Goal: Transaction & Acquisition: Purchase product/service

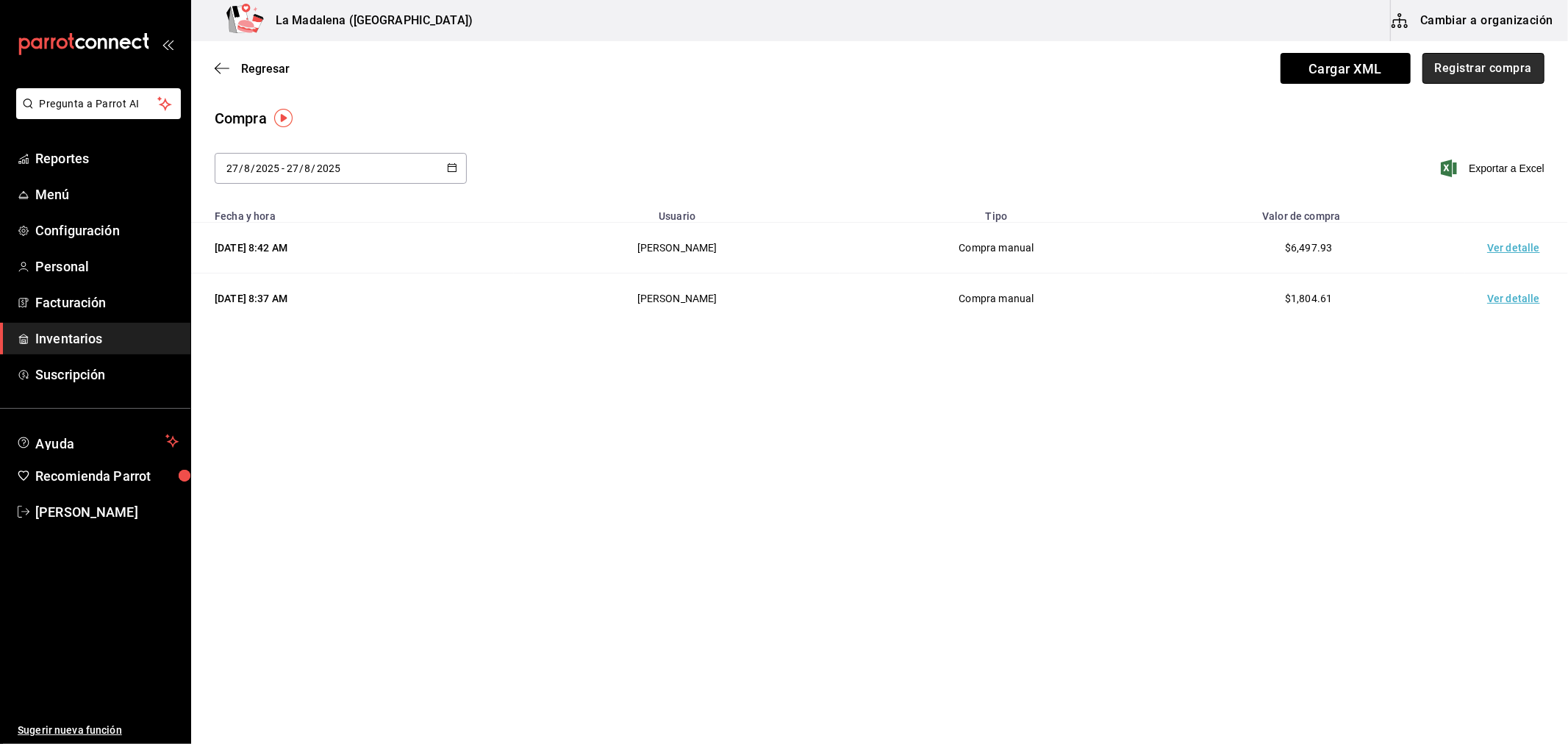
click at [1508, 59] on button "Registrar compra" at bounding box center [1483, 69] width 122 height 31
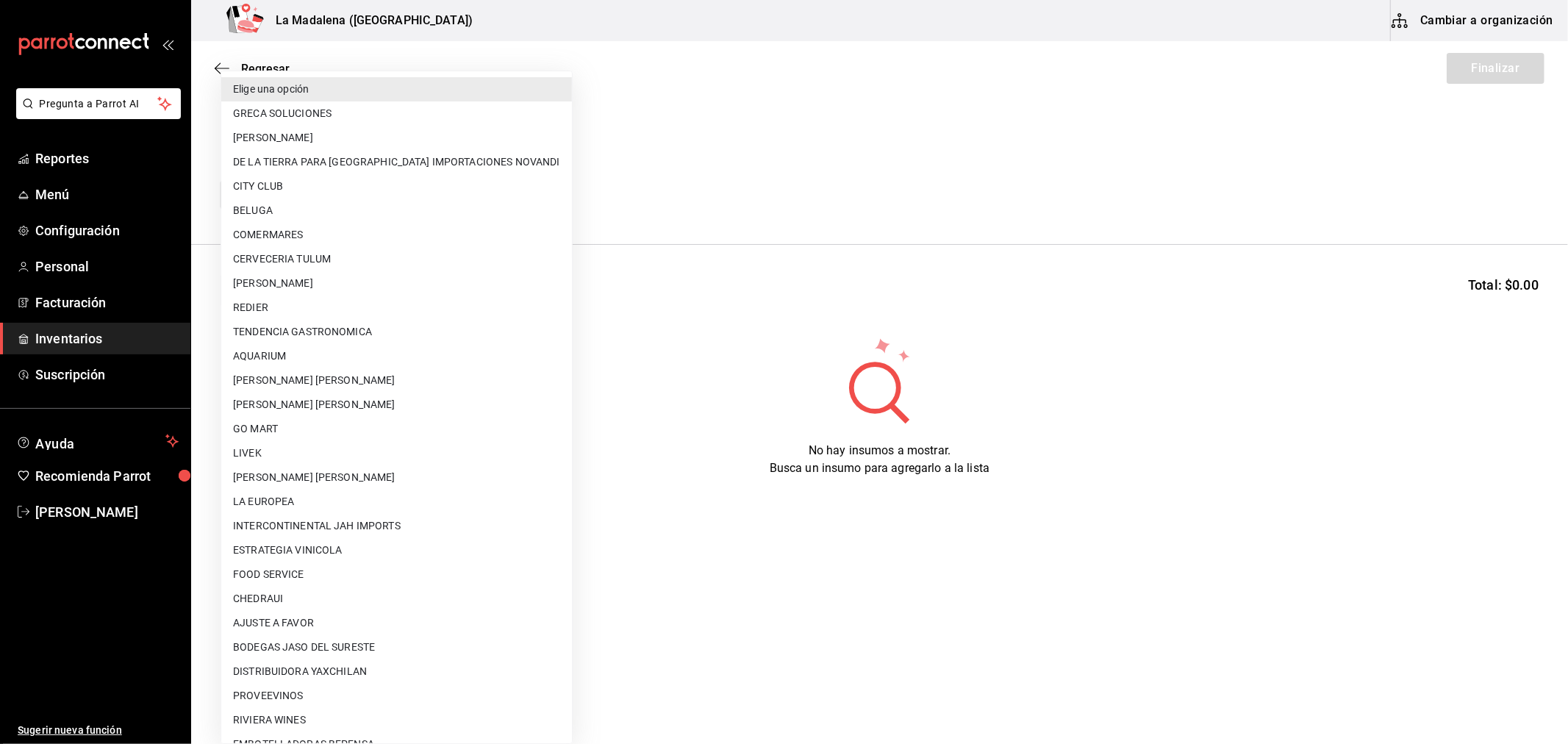
click at [357, 202] on body "Pregunta a Parrot AI Reportes Menú Configuración Personal Facturación Inventari…" at bounding box center [784, 330] width 1568 height 661
type input "bad14175-9c30-47fe-9736-3c10cc1ac435"
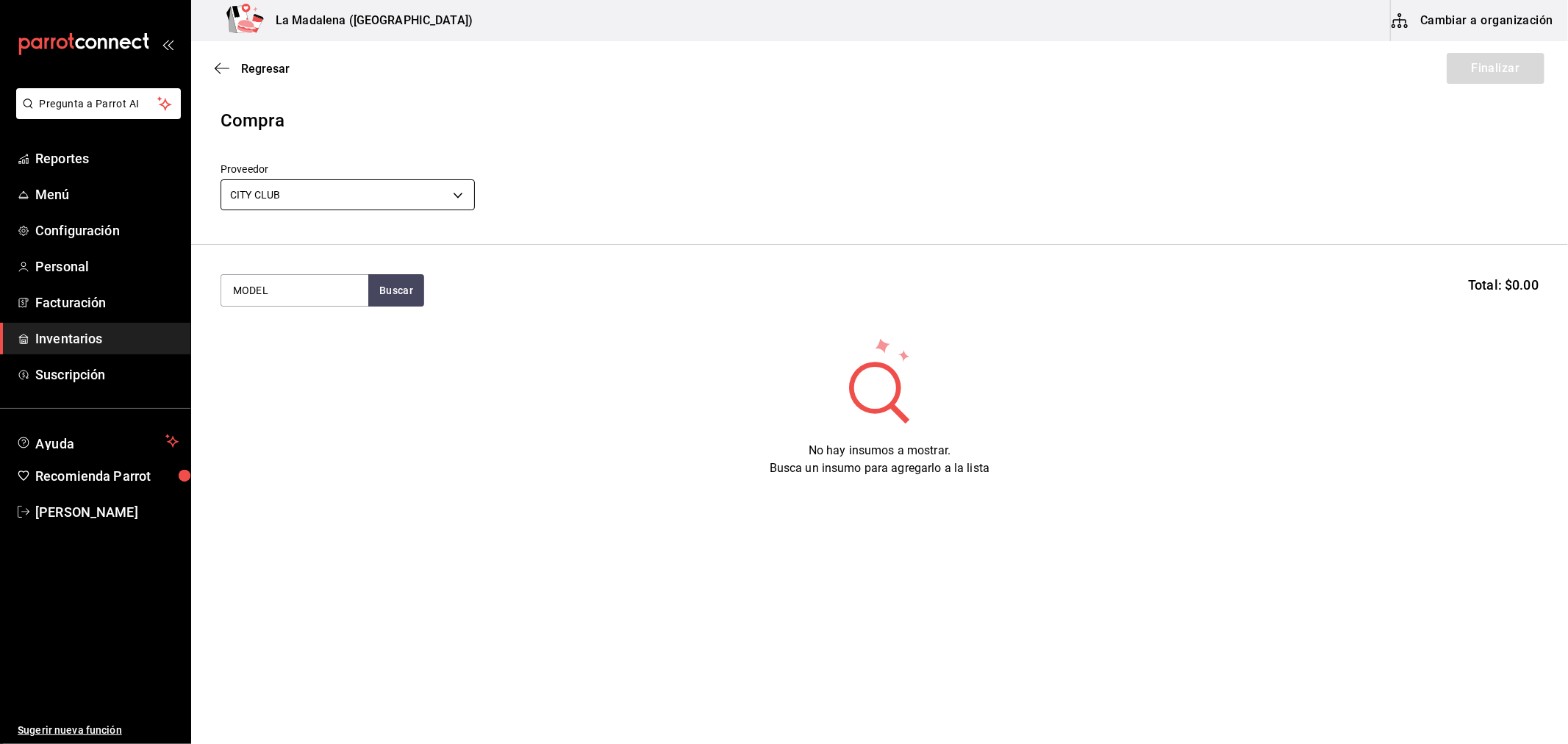
type input "MODEL"
click at [341, 360] on div "Piezas - CITY CLUB" at bounding box center [294, 367] width 124 height 15
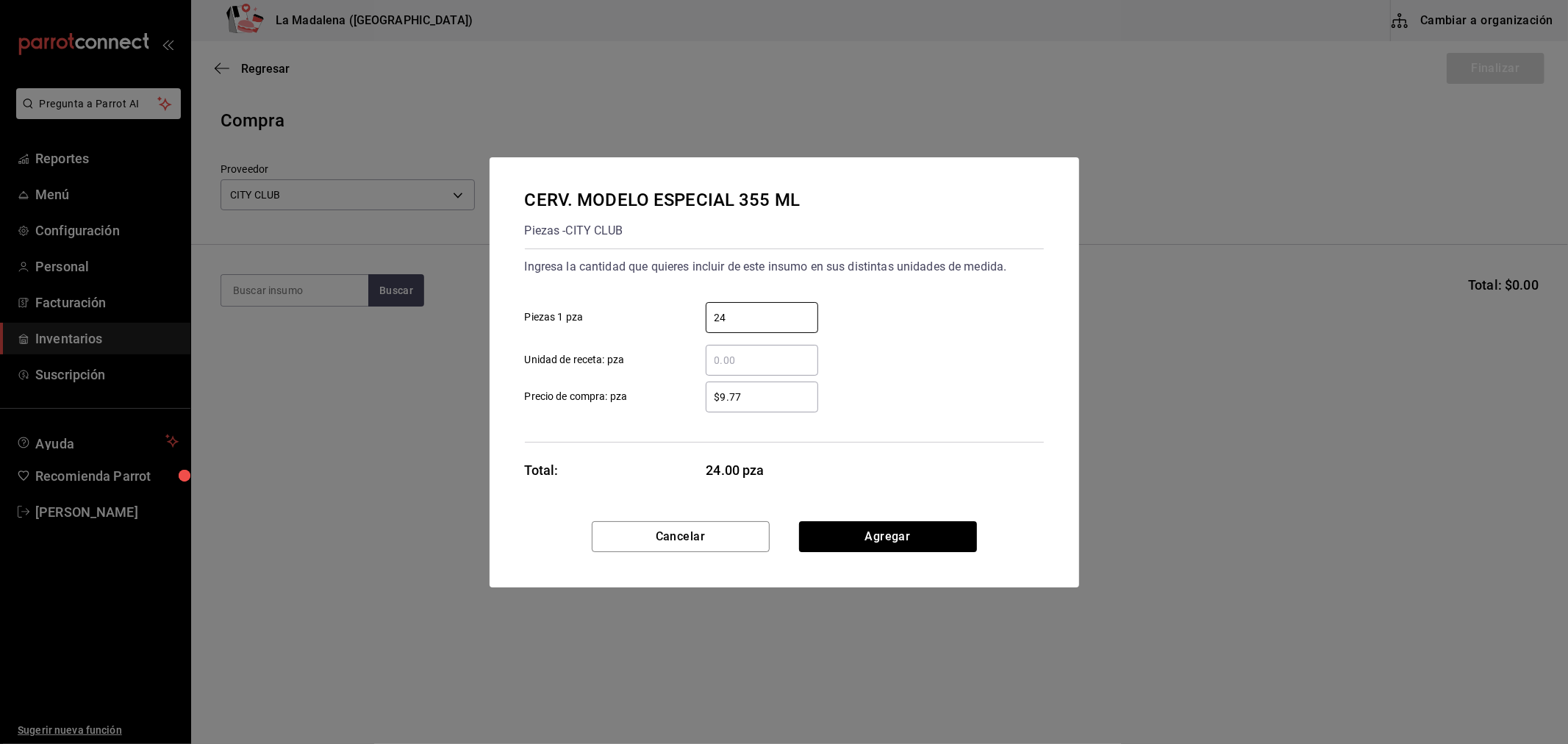
type input "24"
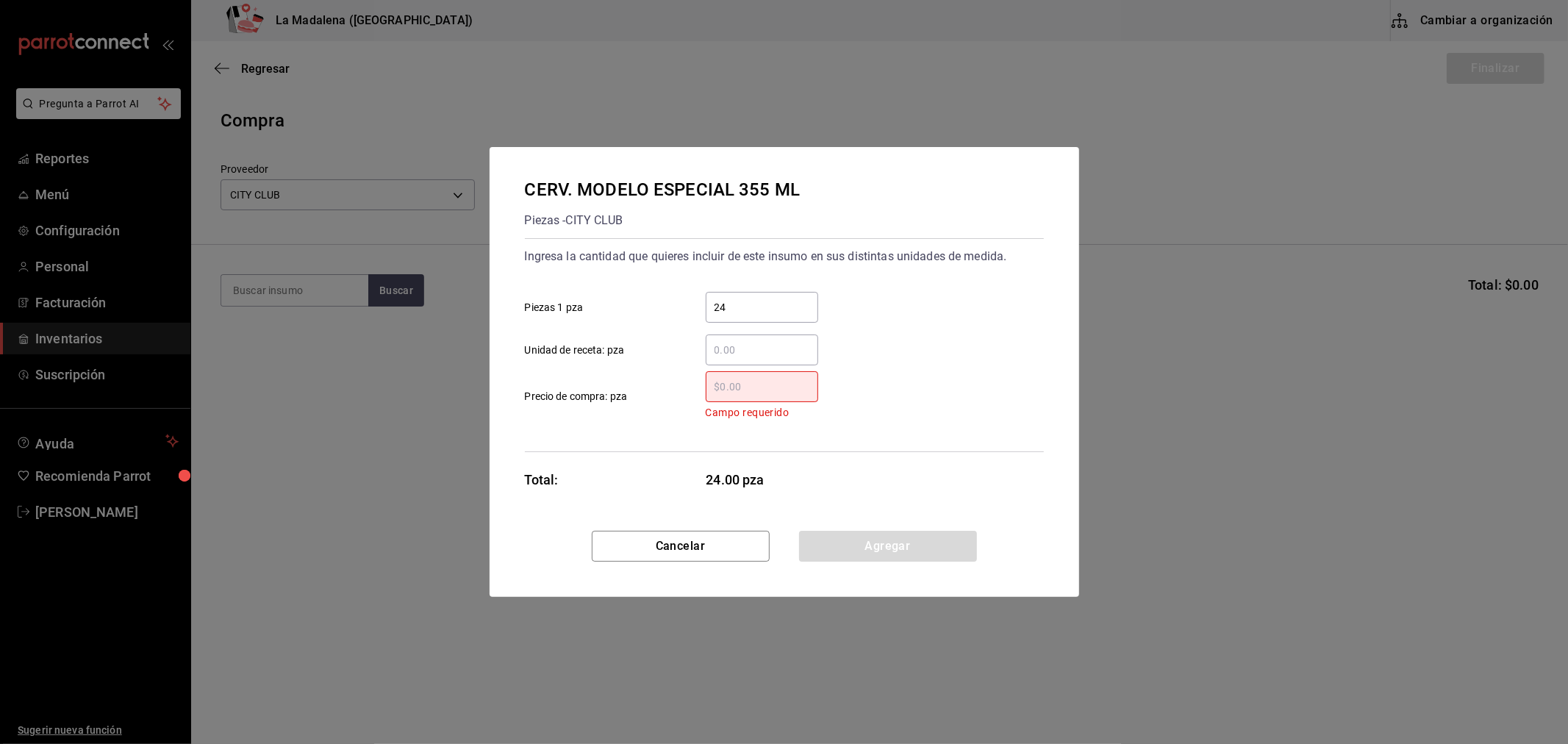
click at [1316, 667] on div "CERV. MODELO ESPECIAL 355 ML Piezas - CITY CLUB Ingresa la cantidad que quieres…" at bounding box center [784, 372] width 1568 height 744
click at [768, 394] on input "​ Campo requerido Precio de compra: pza" at bounding box center [762, 386] width 113 height 18
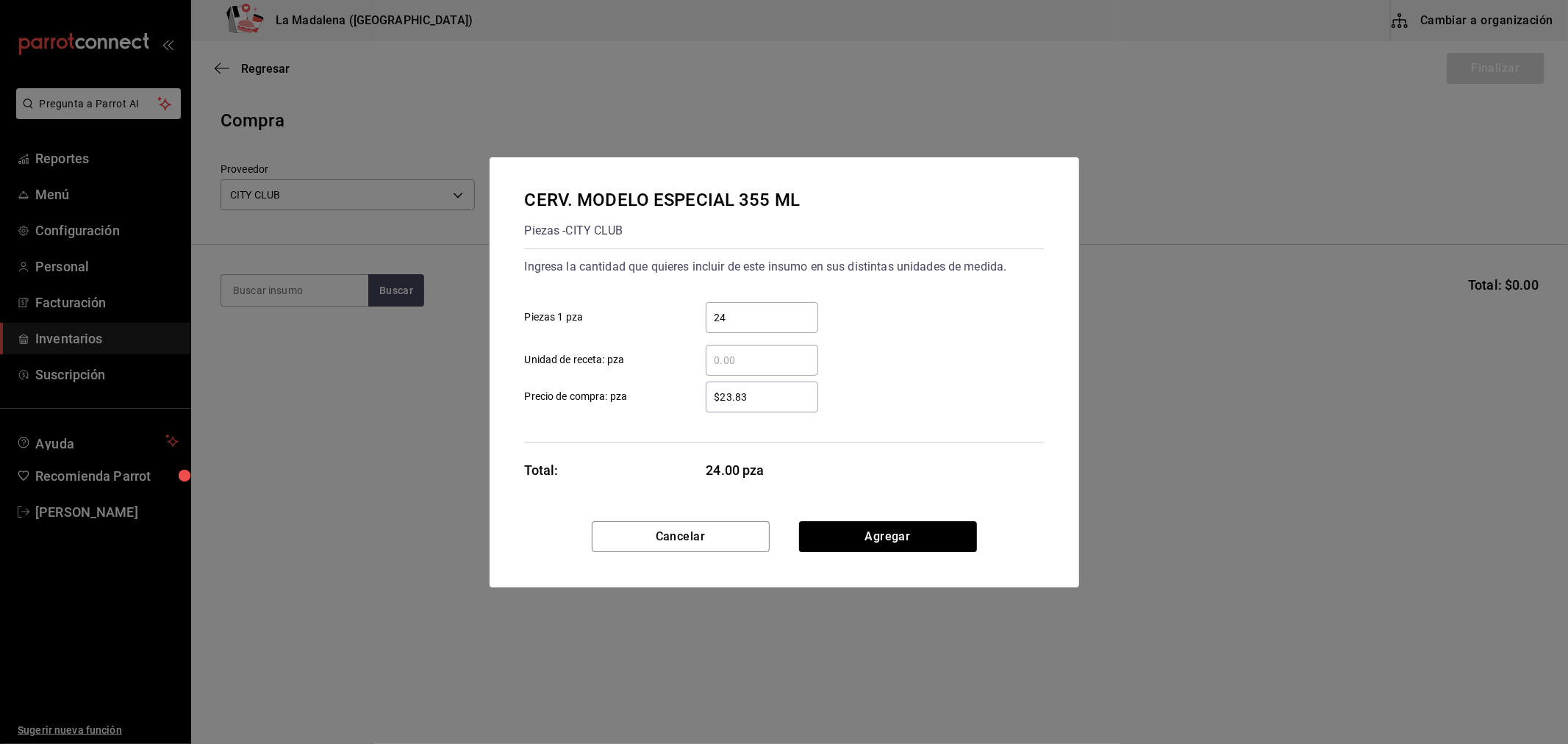
type input "$23.83"
click button "Agregar" at bounding box center [888, 536] width 178 height 31
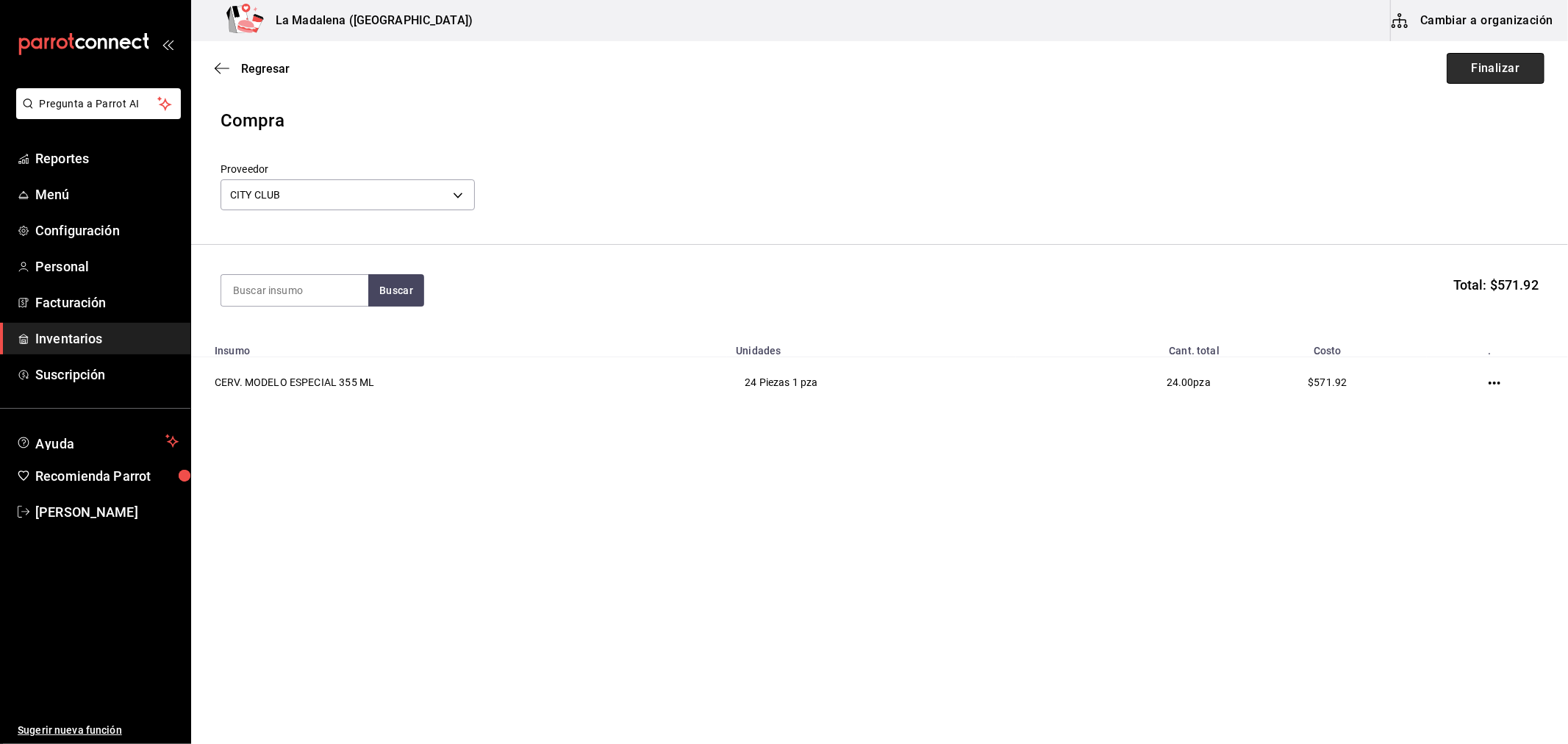
click at [1465, 81] on button "Finalizar" at bounding box center [1495, 69] width 98 height 31
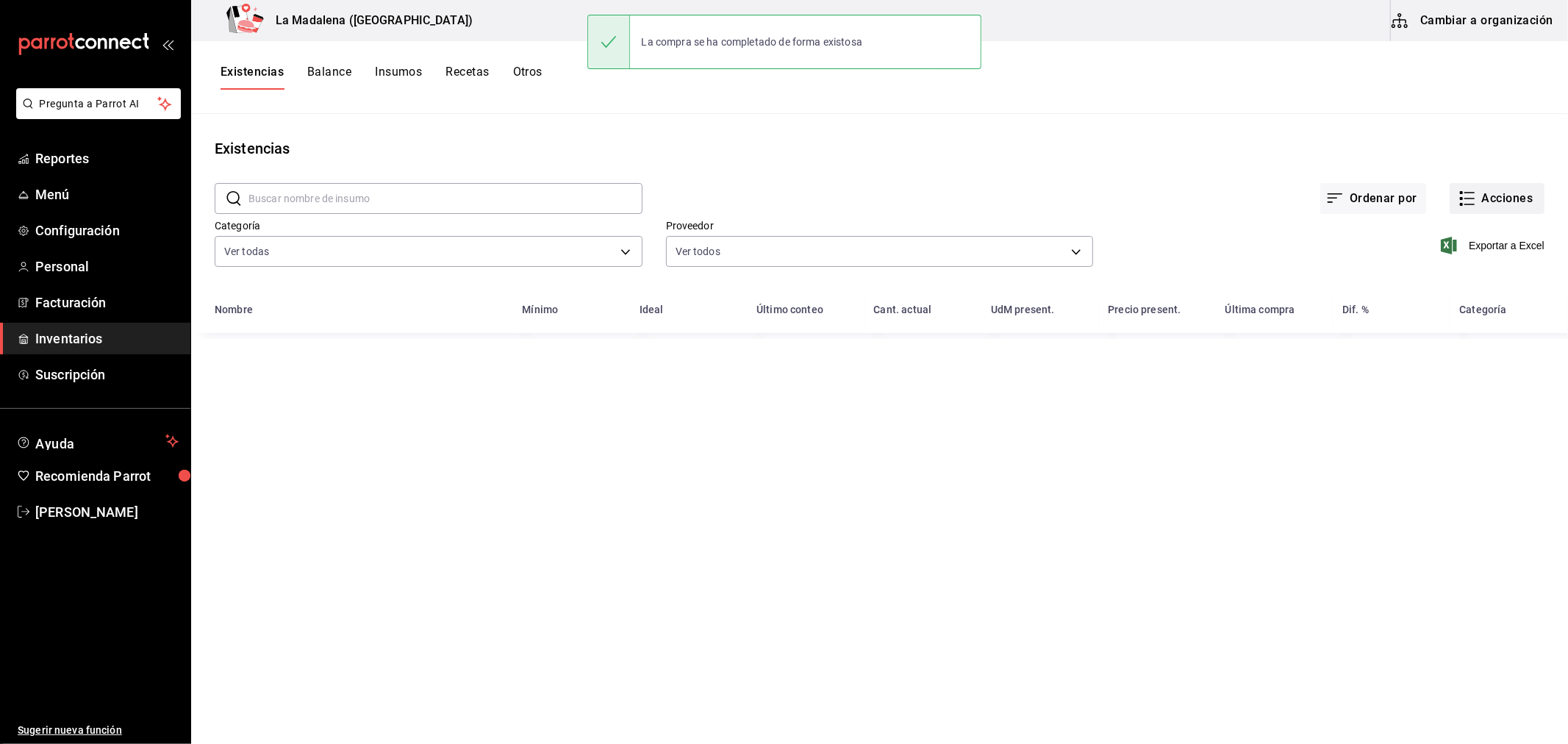
click at [1498, 201] on button "Acciones" at bounding box center [1497, 198] width 95 height 31
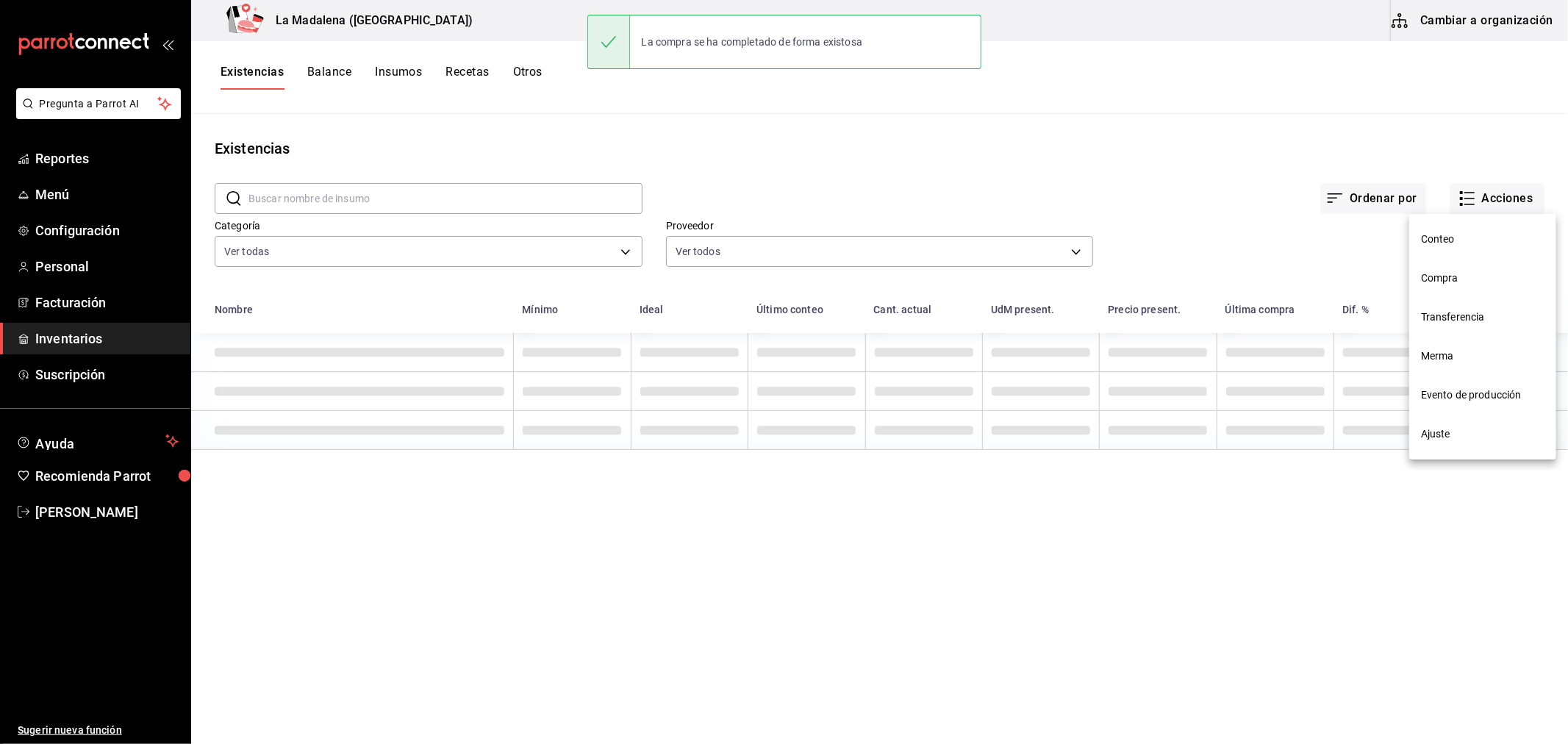
click at [1487, 285] on span "Compra" at bounding box center [1483, 278] width 124 height 15
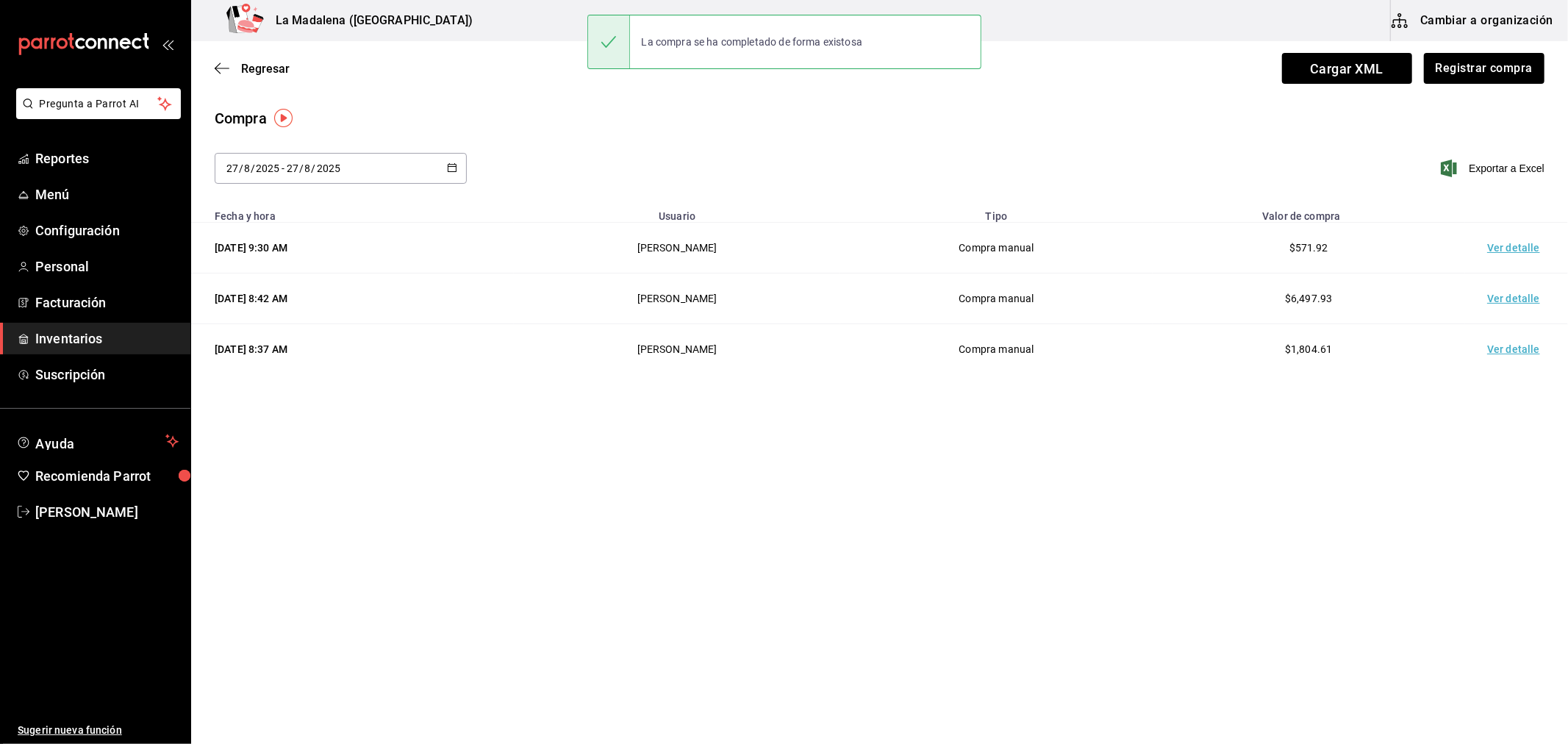
click at [1519, 238] on td "Ver detalle" at bounding box center [1516, 249] width 103 height 51
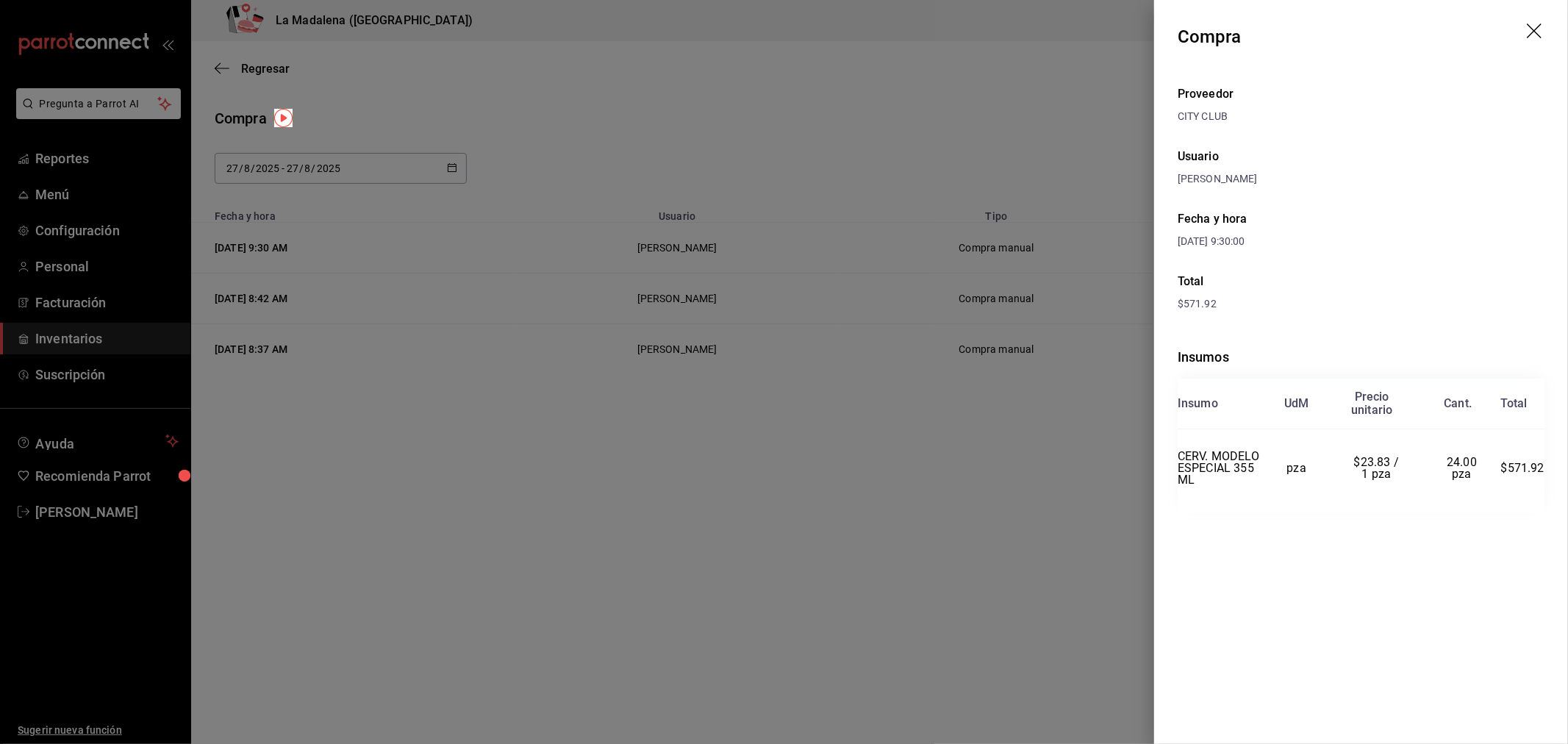
click at [1094, 475] on div at bounding box center [784, 372] width 1568 height 744
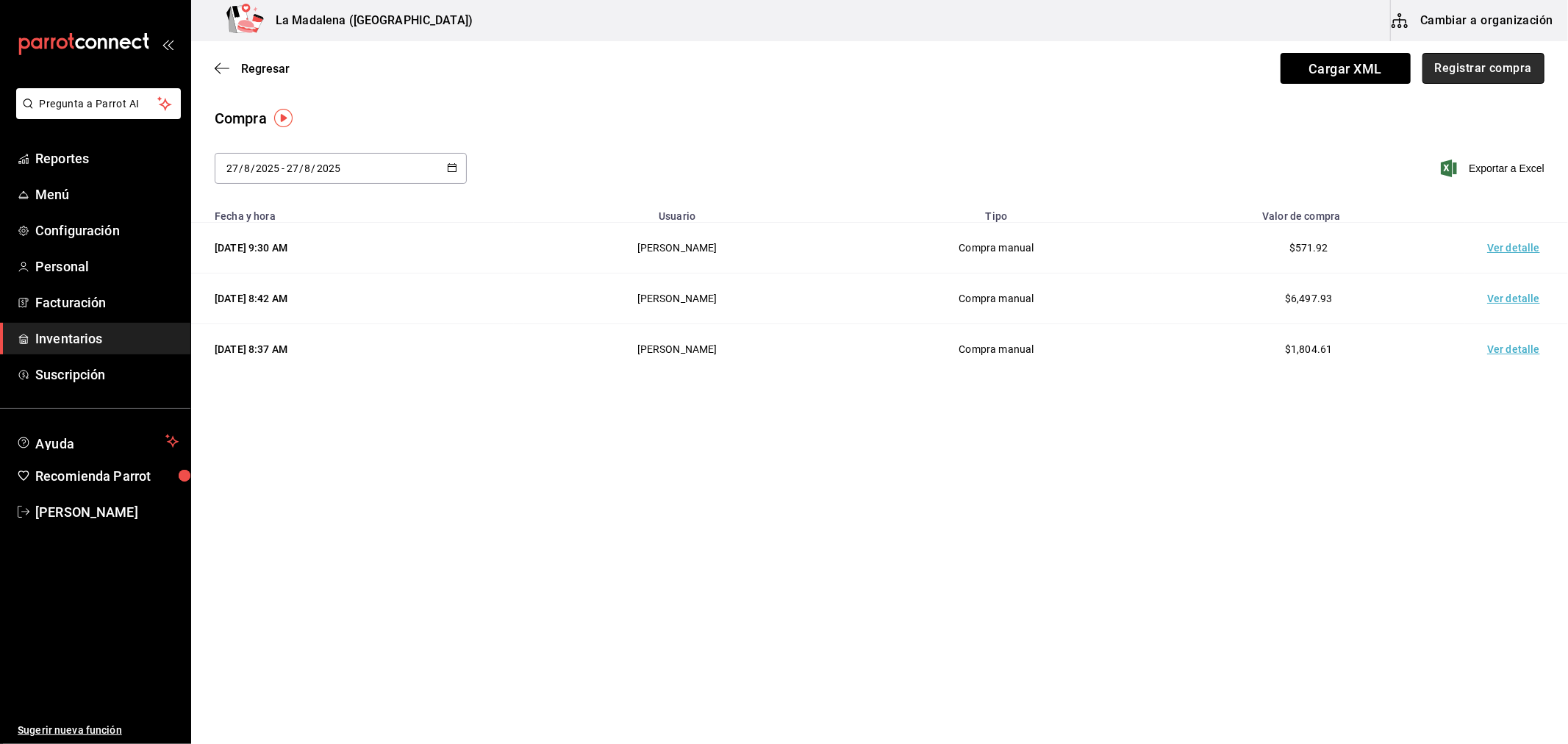
click at [1451, 76] on button "Registrar compra" at bounding box center [1483, 69] width 122 height 31
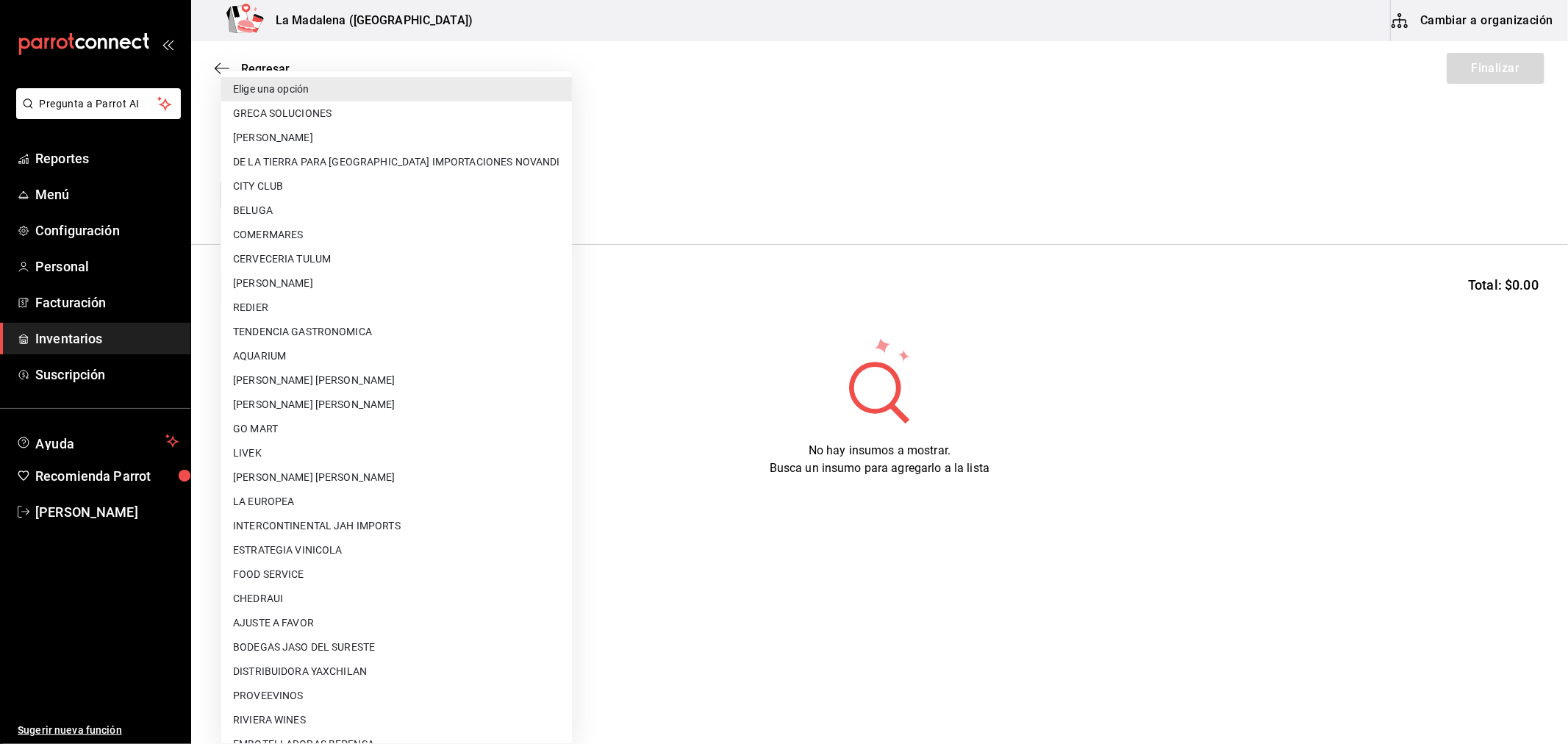
click at [298, 188] on body "Pregunta a Parrot AI Reportes Menú Configuración Personal Facturación Inventari…" at bounding box center [784, 330] width 1568 height 661
type input "bad14175-9c30-47fe-9736-3c10cc1ac435"
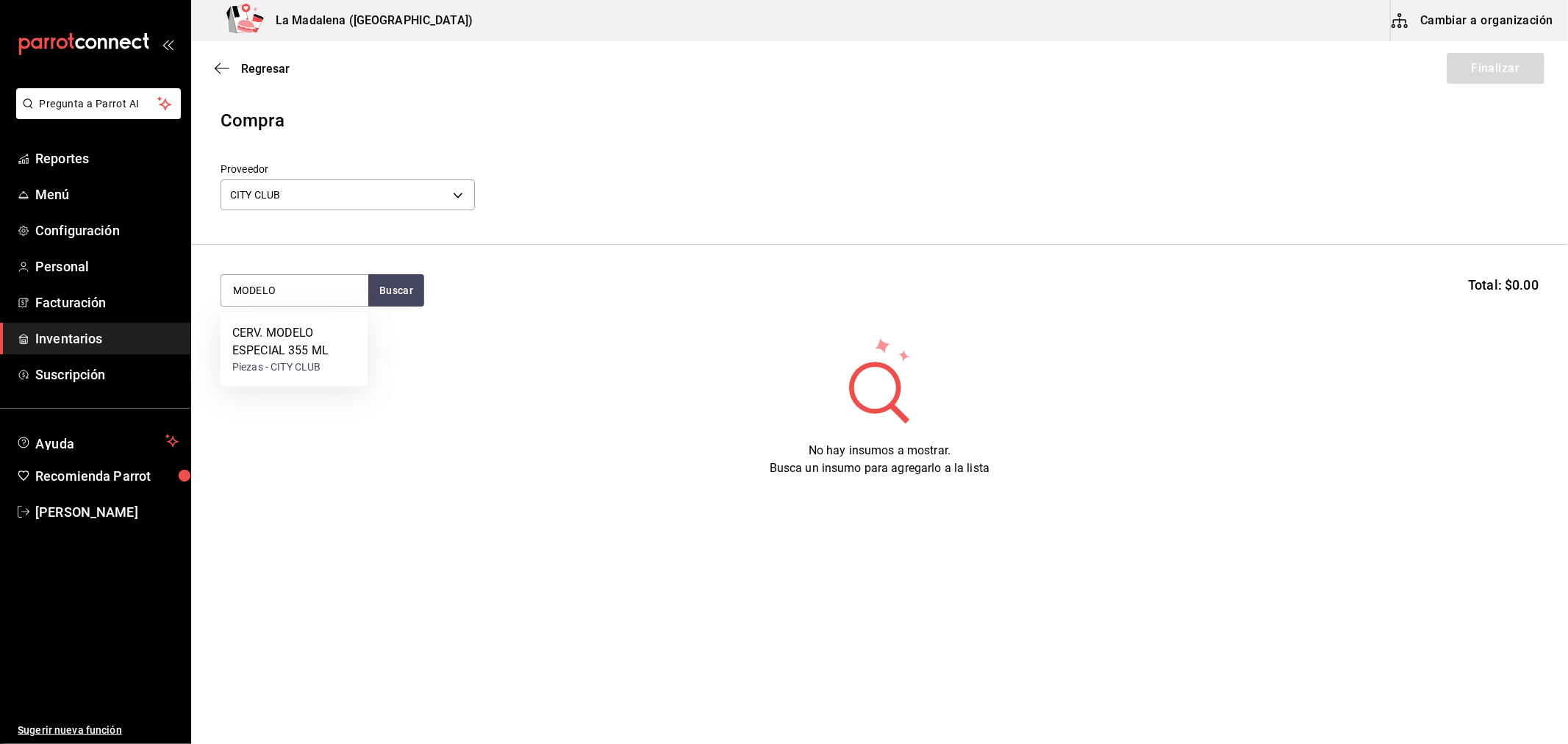
type input "MODELO"
click at [284, 451] on div "CERV. NEGRA MODELO 355 ML Piezas - CITY CLUB" at bounding box center [294, 424] width 147 height 74
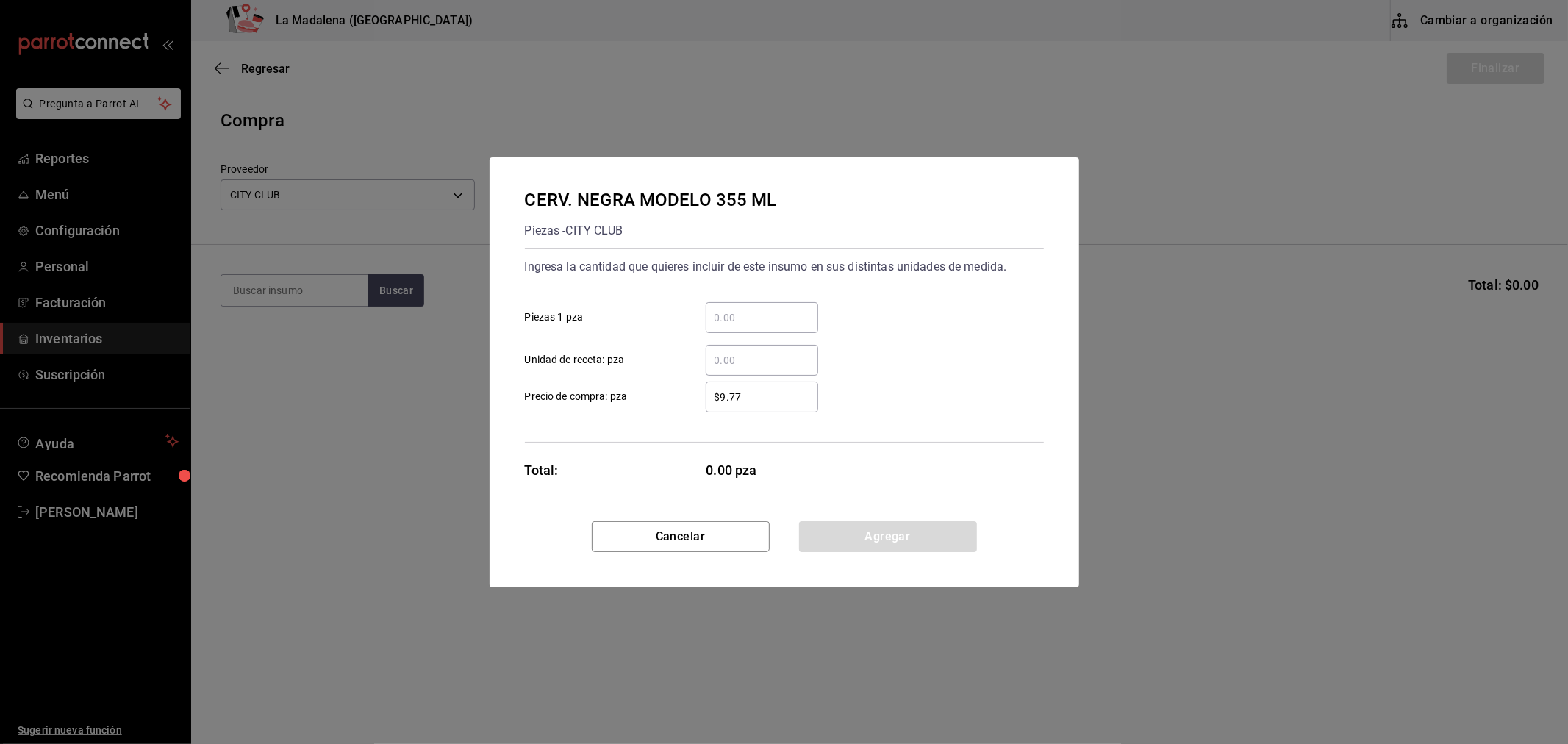
click at [789, 320] on input "​ Piezas 1 pza" at bounding box center [762, 317] width 113 height 18
type input "72"
click at [760, 403] on input "$9.77" at bounding box center [762, 397] width 113 height 18
type input "$23.83"
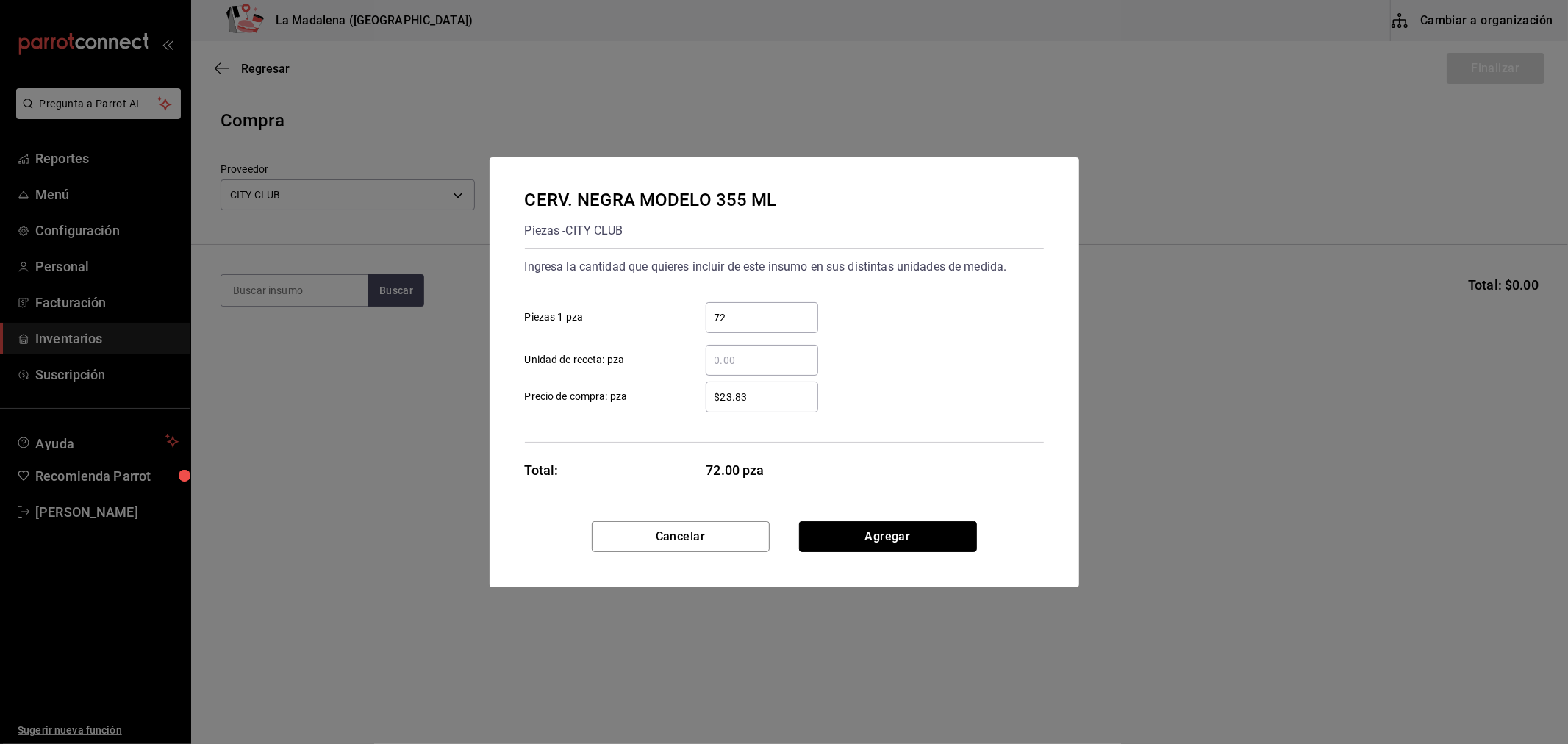
click button "Agregar" at bounding box center [888, 536] width 178 height 31
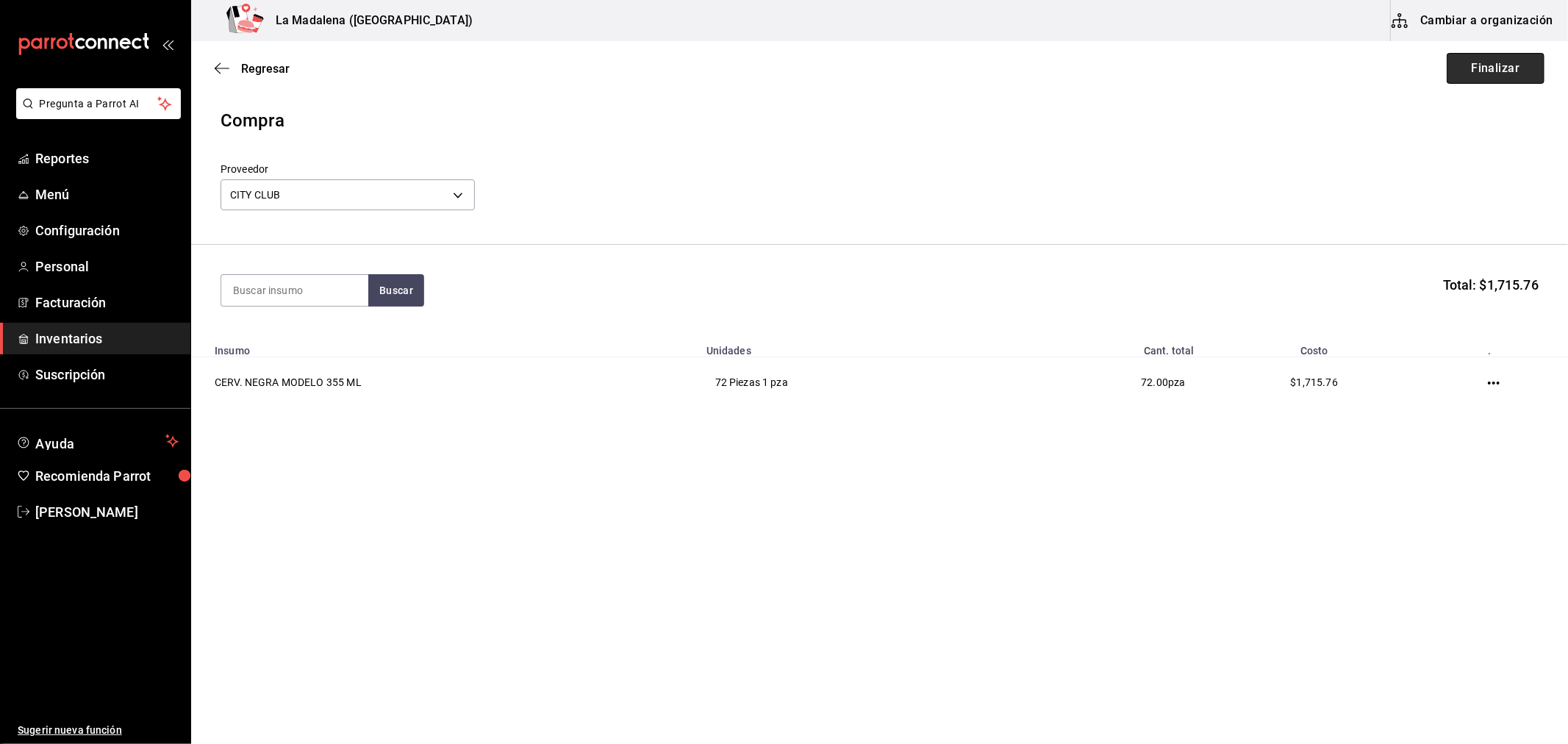
click at [1500, 62] on button "Finalizar" at bounding box center [1495, 69] width 98 height 31
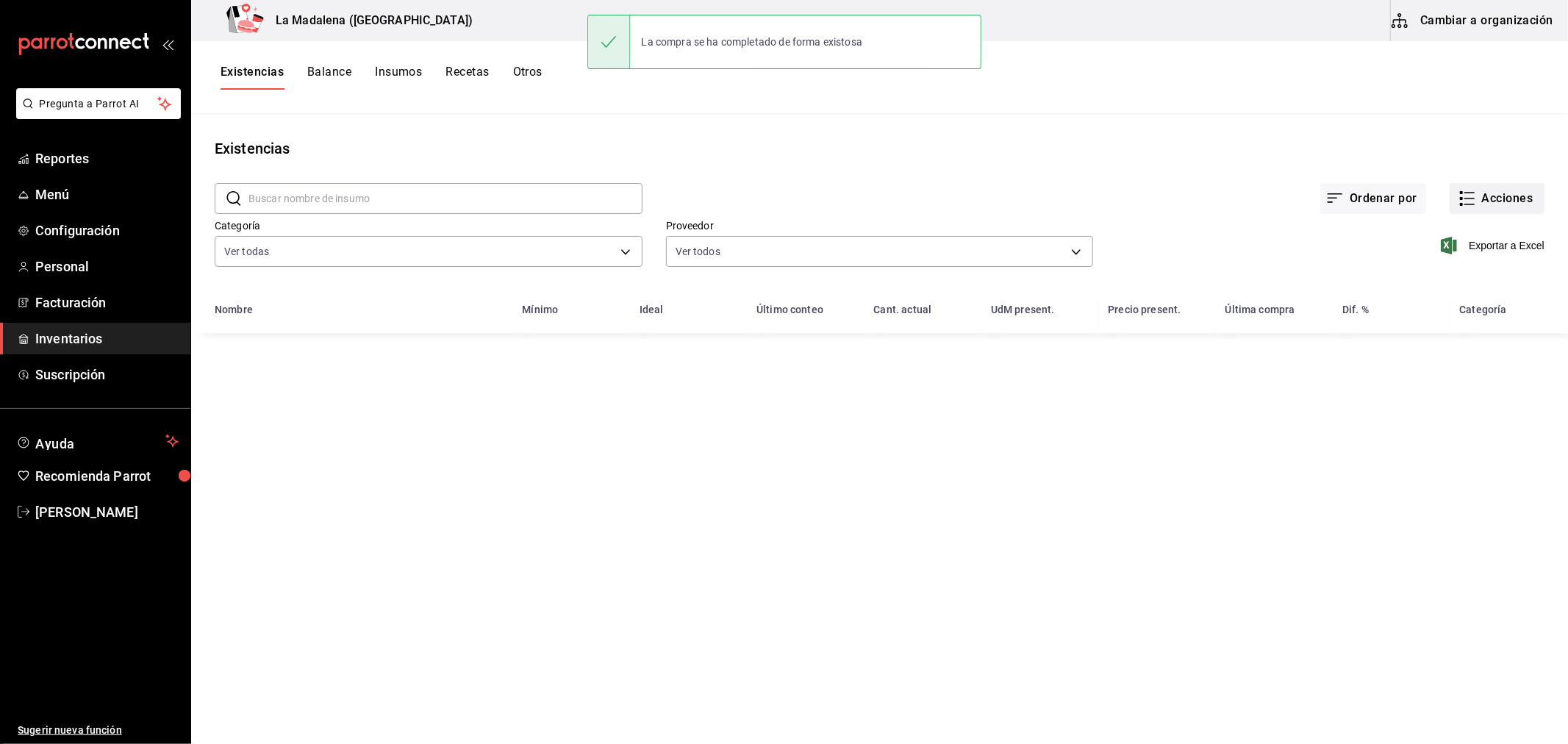
click at [1482, 197] on button "Acciones" at bounding box center [1497, 198] width 95 height 31
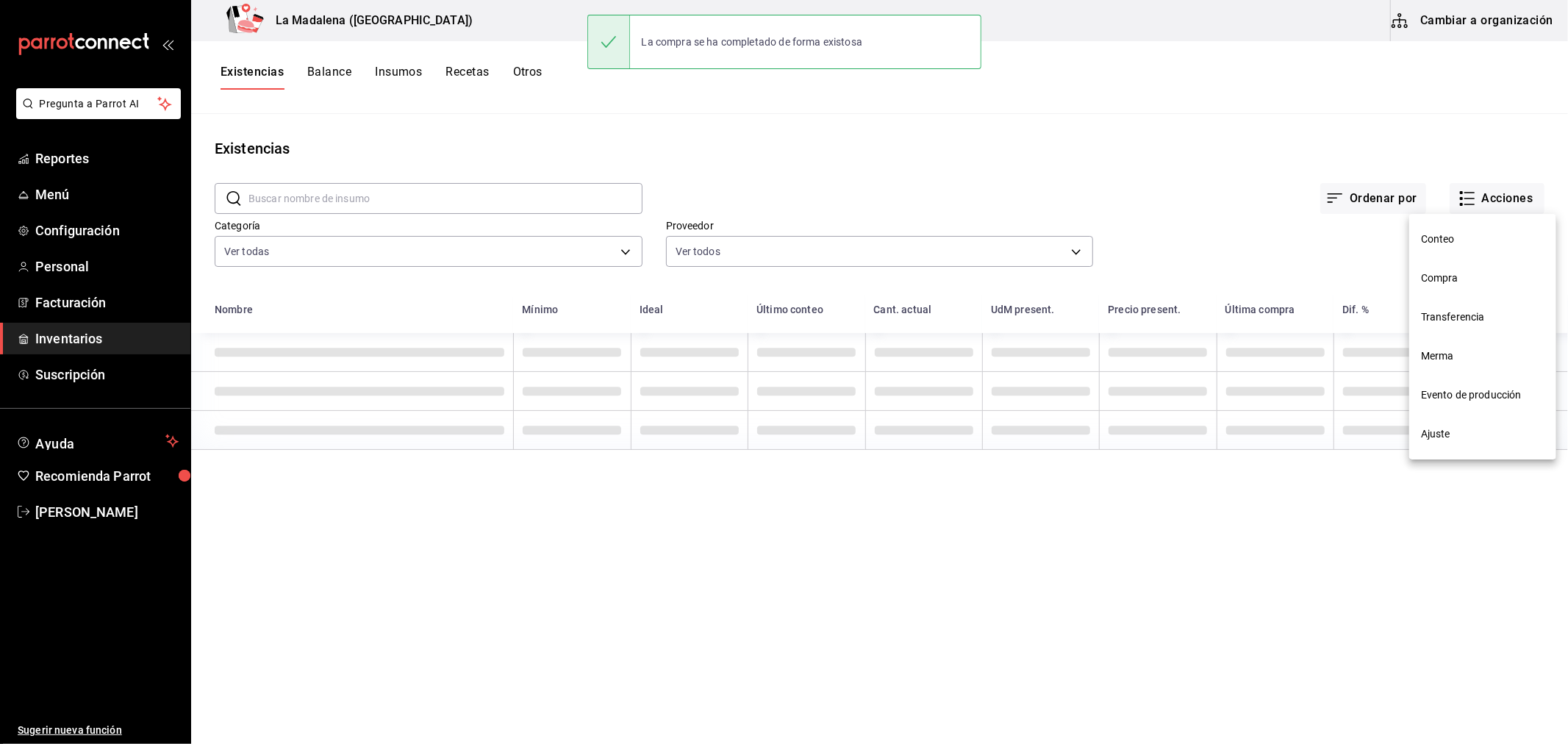
click at [1463, 284] on span "Compra" at bounding box center [1483, 278] width 124 height 15
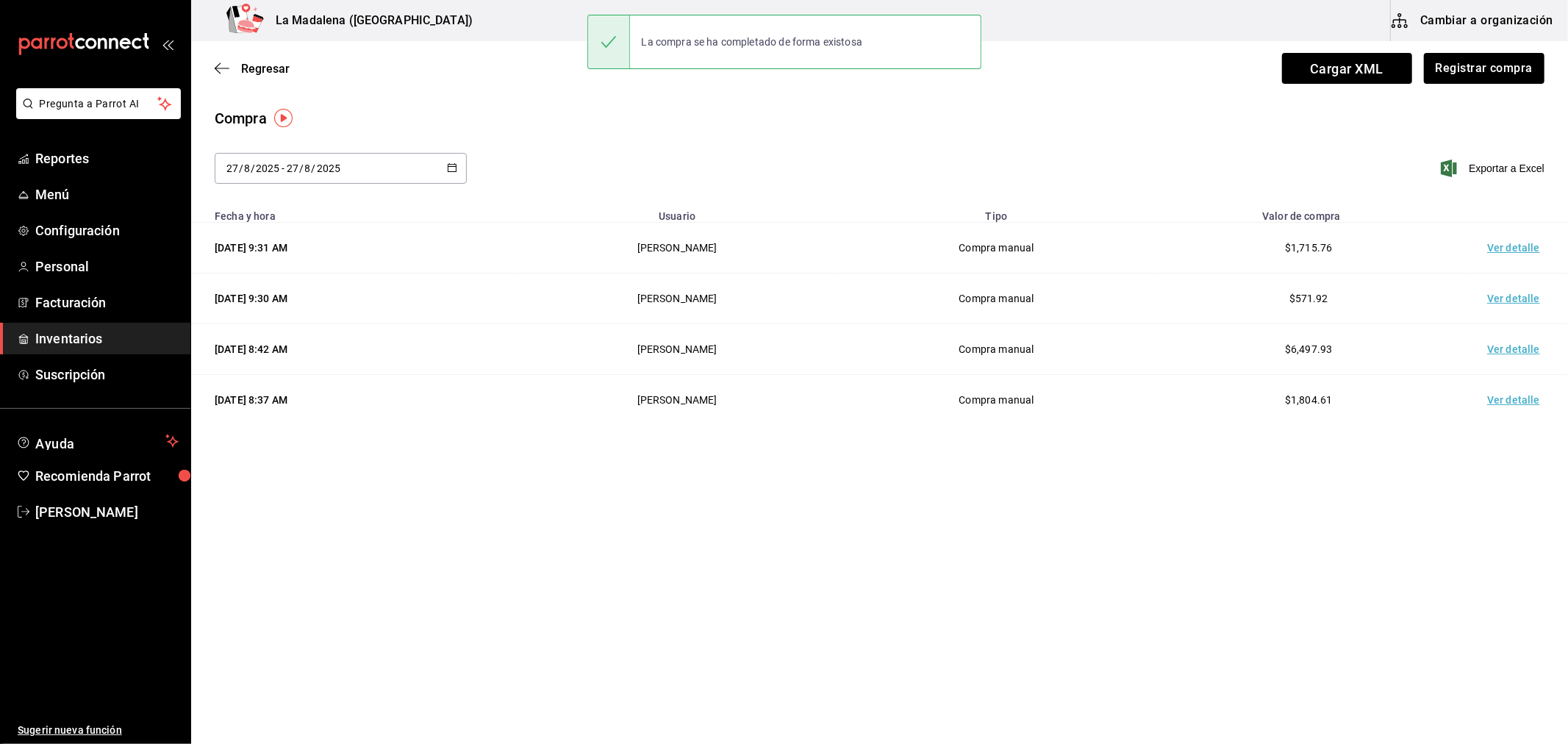
click at [1492, 244] on td "Ver detalle" at bounding box center [1516, 249] width 103 height 51
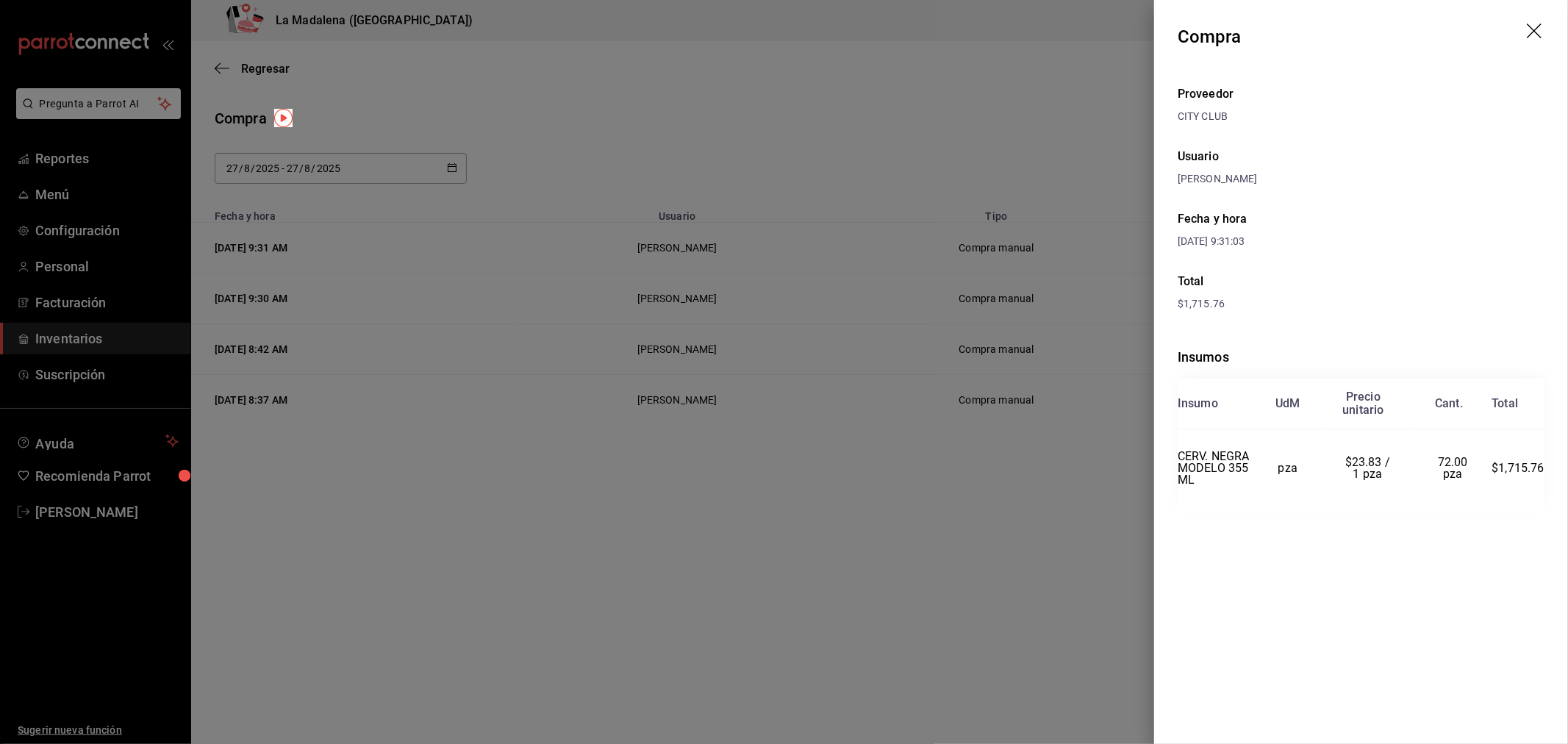
click at [1062, 431] on div at bounding box center [784, 372] width 1568 height 744
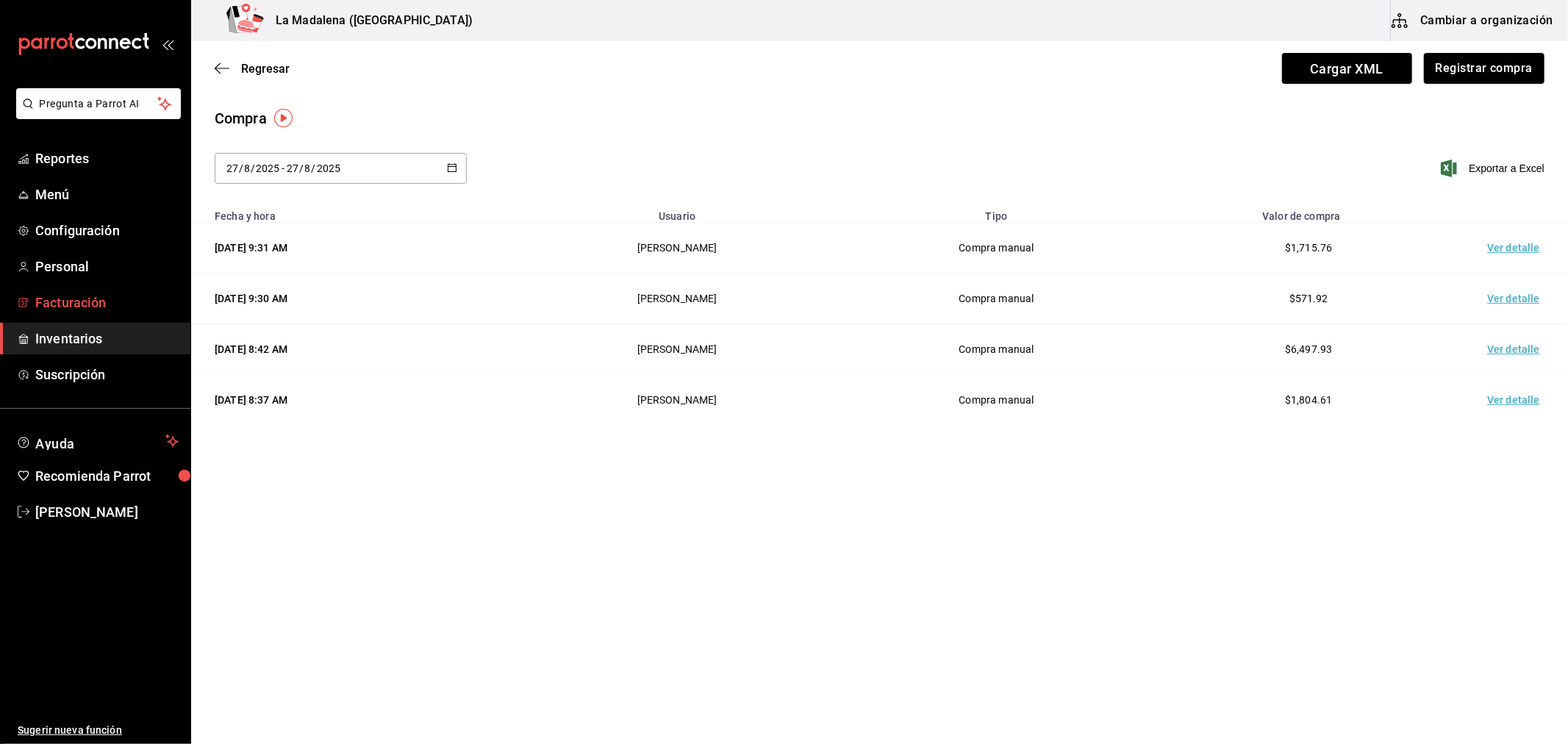
click at [90, 306] on span "Facturación" at bounding box center [107, 303] width 144 height 20
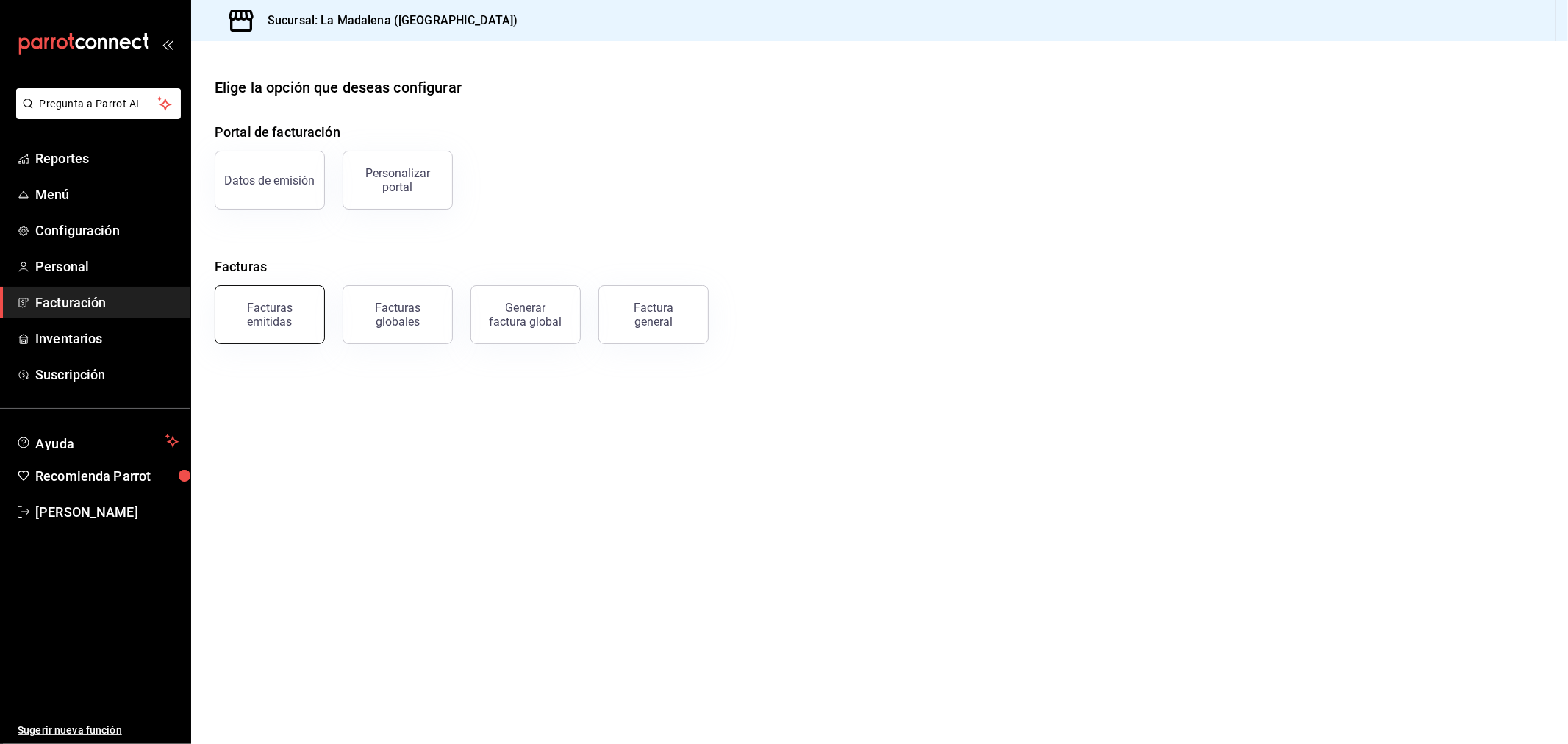
click at [291, 299] on button "Facturas emitidas" at bounding box center [269, 314] width 110 height 59
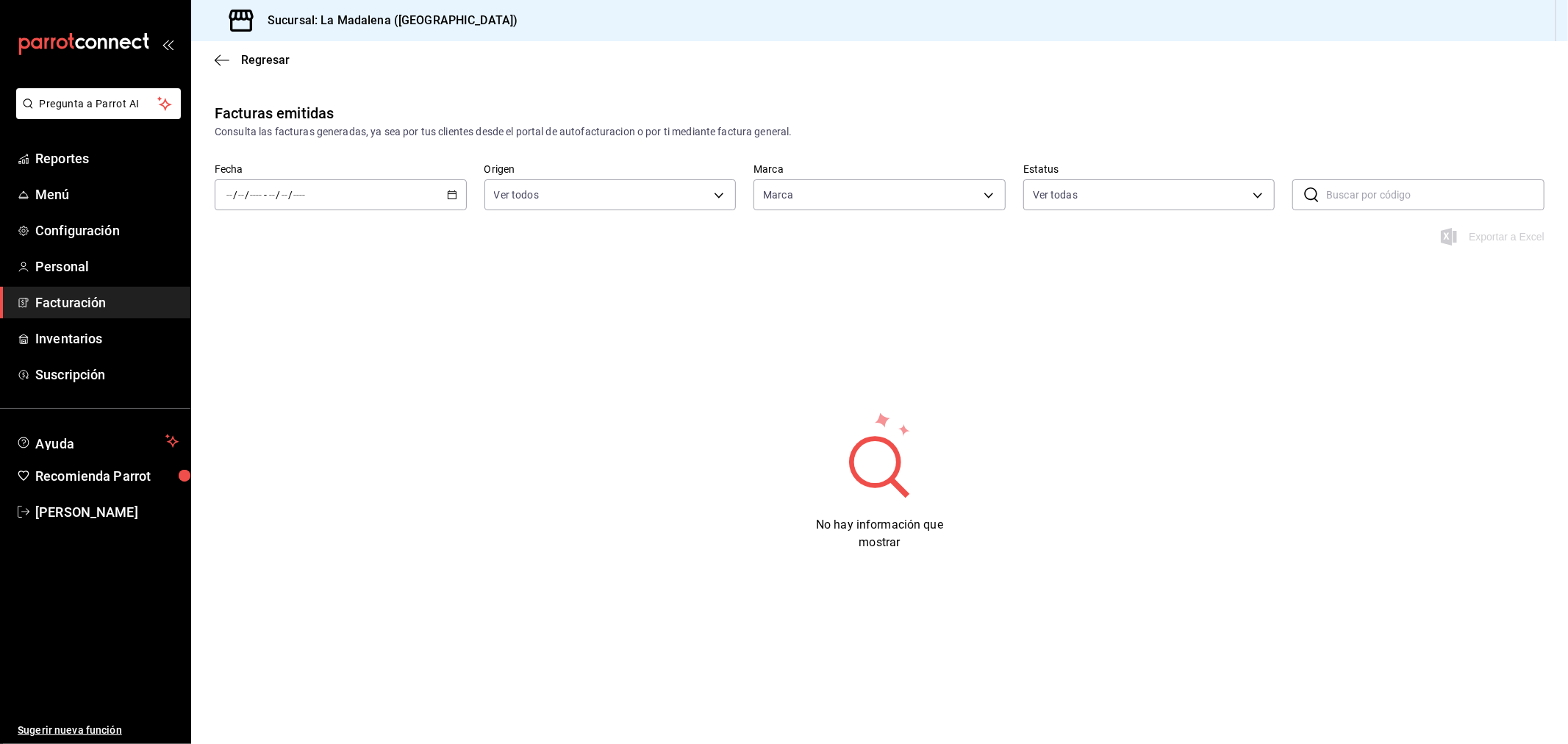
type input "768cf5f5-9f29-4846-9f23-2ee3d48c8f52"
click at [438, 185] on div "/ / - / /" at bounding box center [340, 194] width 252 height 31
click at [279, 414] on li "Rango de fechas" at bounding box center [284, 404] width 137 height 33
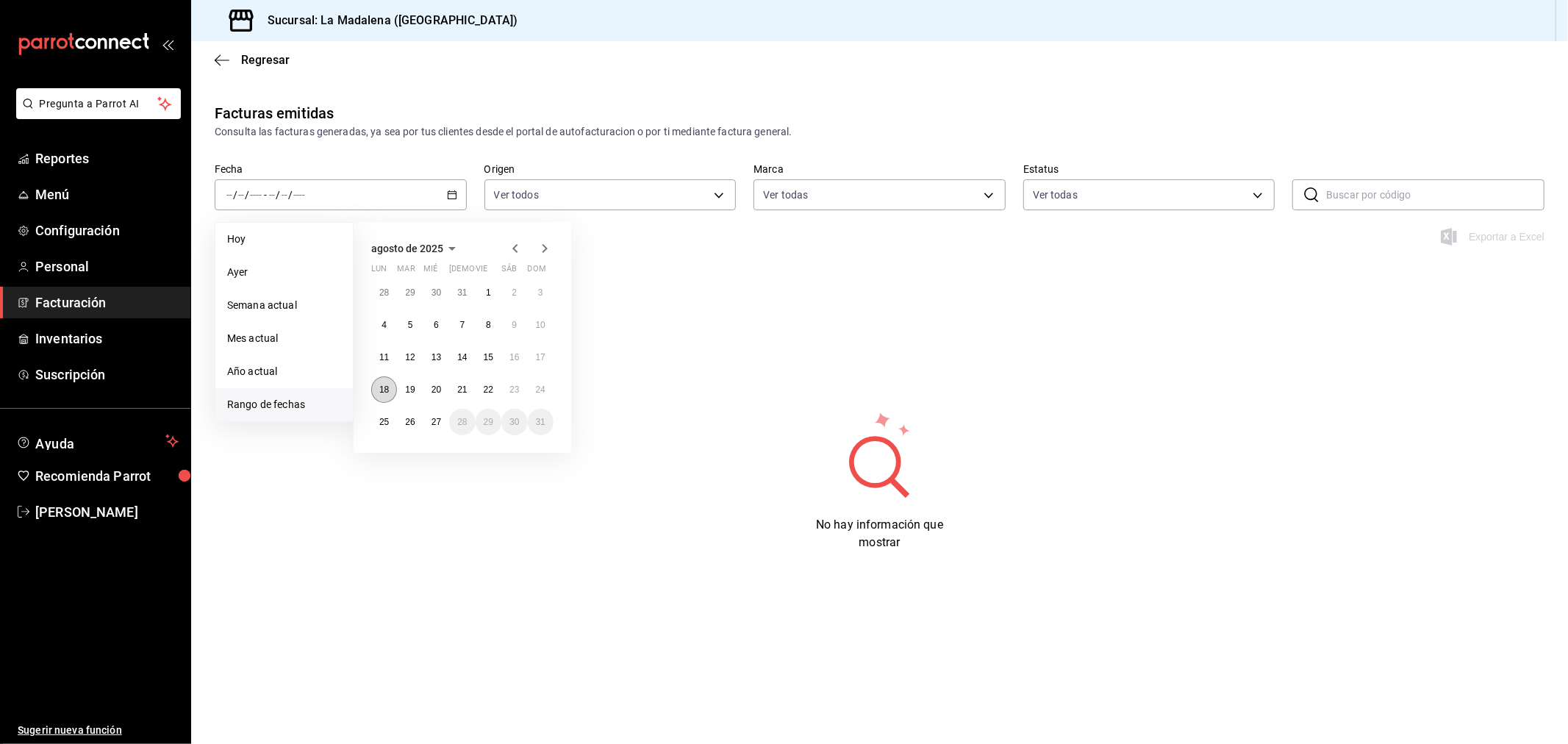
click at [388, 378] on button "18" at bounding box center [384, 390] width 25 height 26
drag, startPoint x: 435, startPoint y: 419, endPoint x: 443, endPoint y: 420, distance: 8.1
click at [435, 419] on abbr "27" at bounding box center [436, 421] width 9 height 10
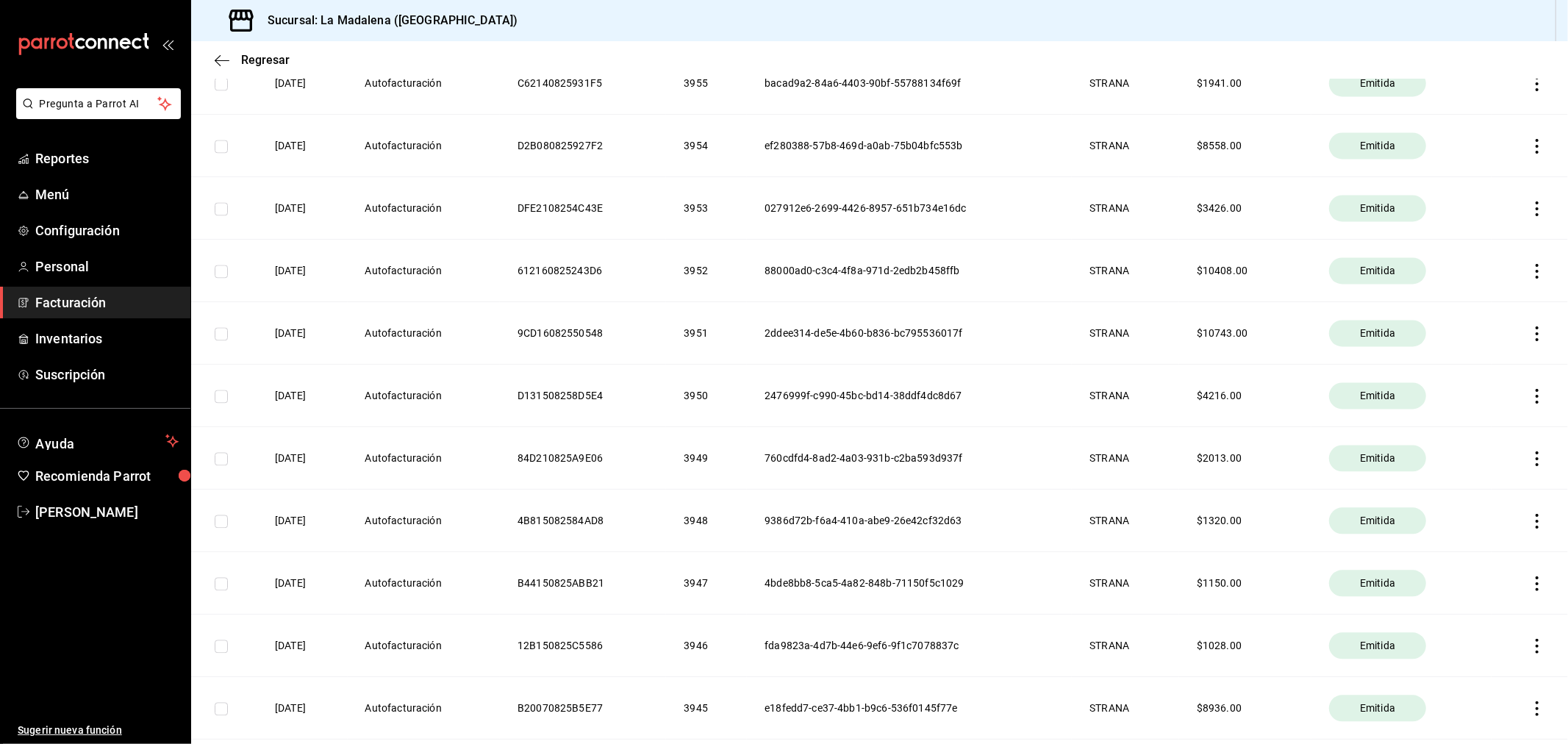
scroll to position [2940, 0]
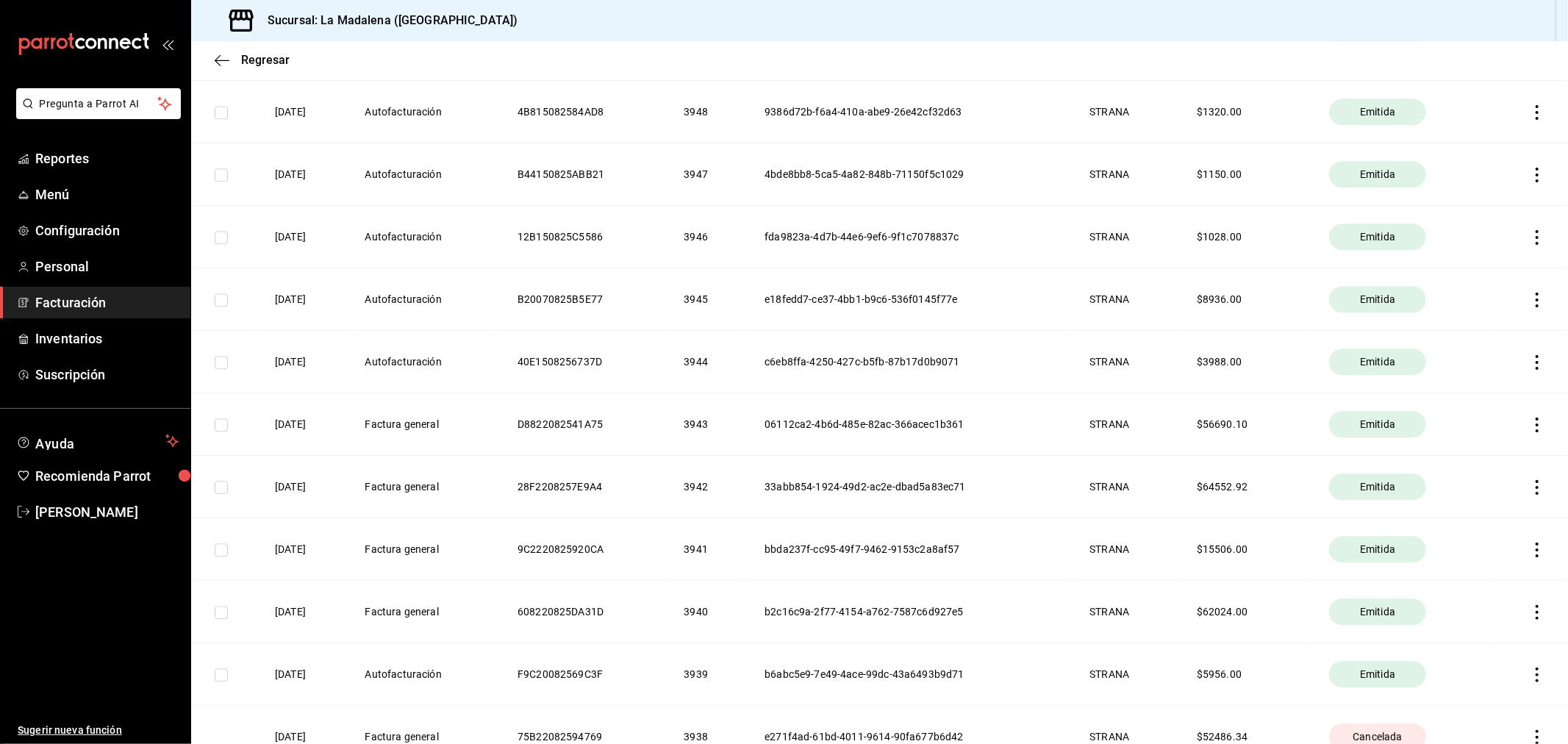
click at [996, 546] on th "bbda237f-cc95-49f7-9462-9153c2a8af57" at bounding box center [909, 549] width 325 height 63
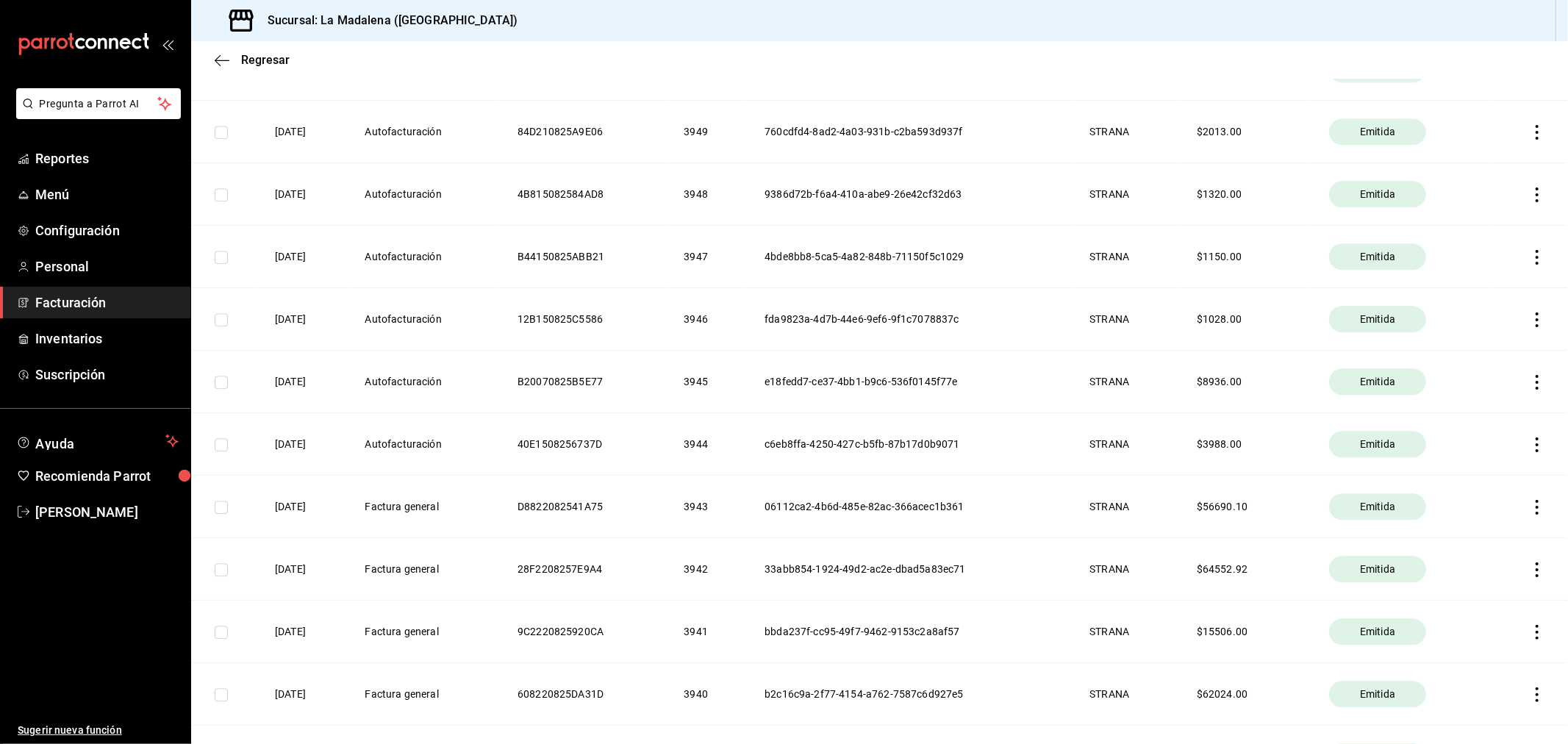
click at [228, 317] on td at bounding box center [225, 319] width 66 height 63
click at [215, 318] on input "checkbox" at bounding box center [221, 320] width 13 height 13
checkbox input "true"
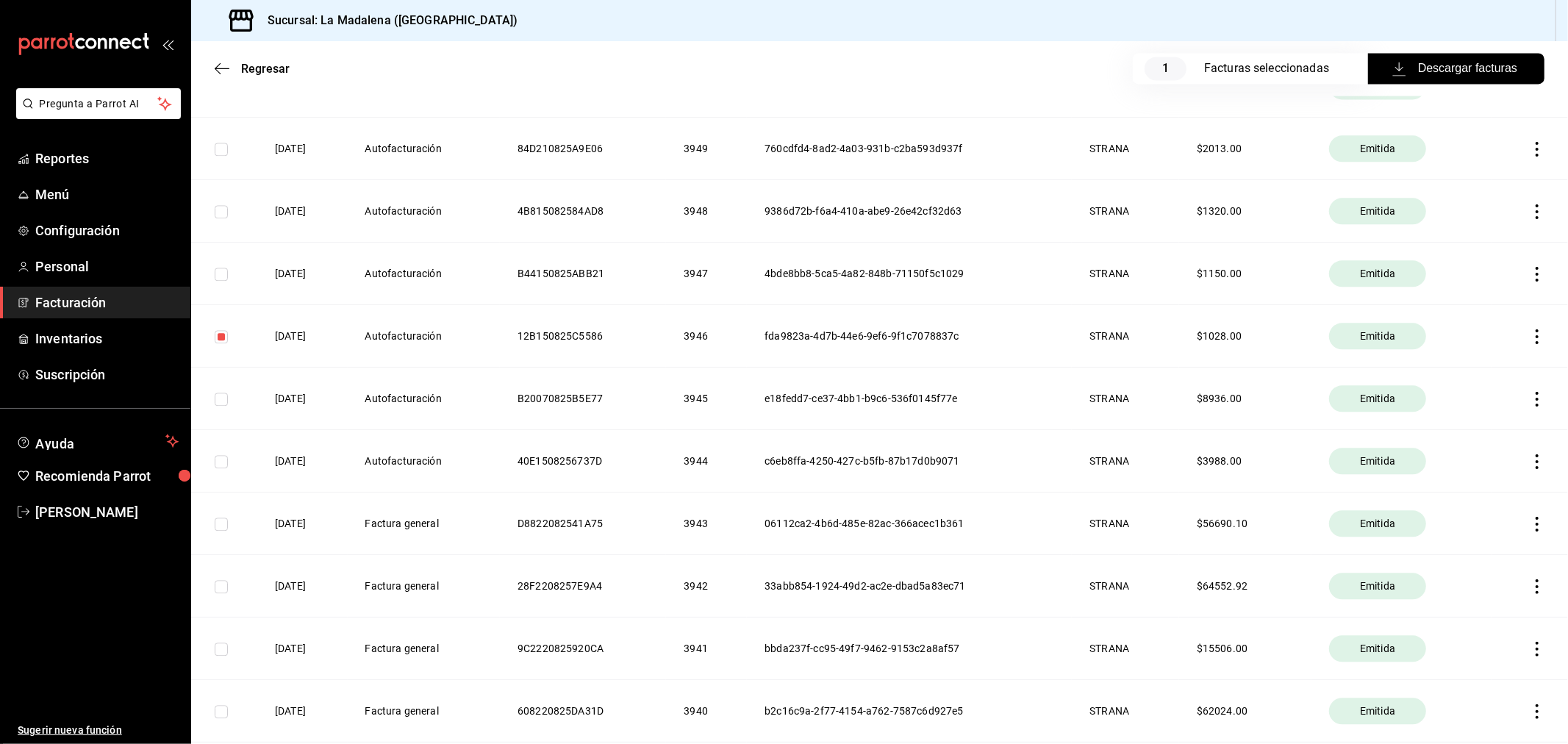
scroll to position [2874, 0]
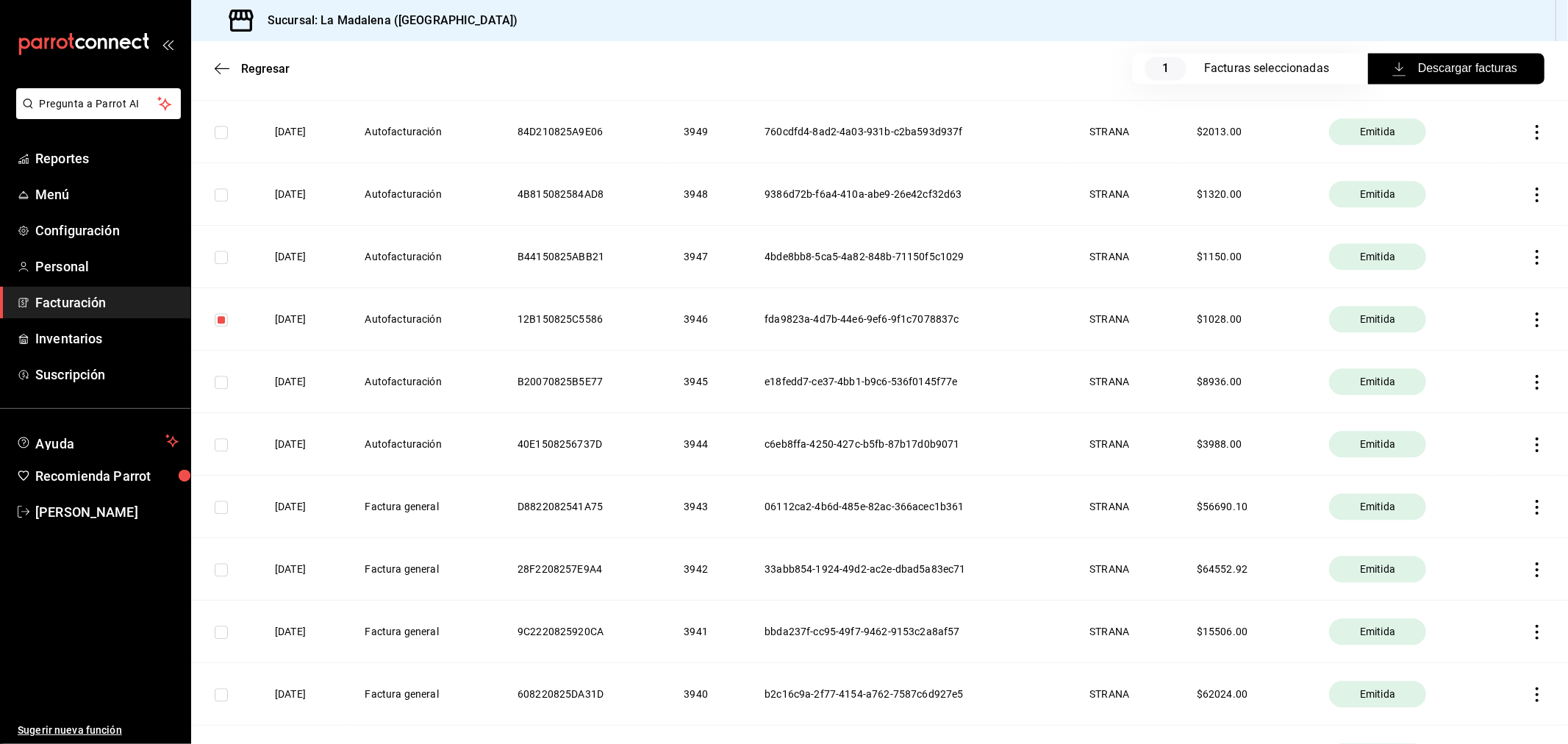
click at [218, 255] on input "checkbox" at bounding box center [221, 257] width 13 height 13
checkbox input "true"
click at [1529, 320] on icon "button" at bounding box center [1536, 320] width 15 height 15
click at [1471, 288] on div "Descargar PDF" at bounding box center [1478, 286] width 70 height 12
click at [1529, 253] on icon "button" at bounding box center [1536, 257] width 15 height 15
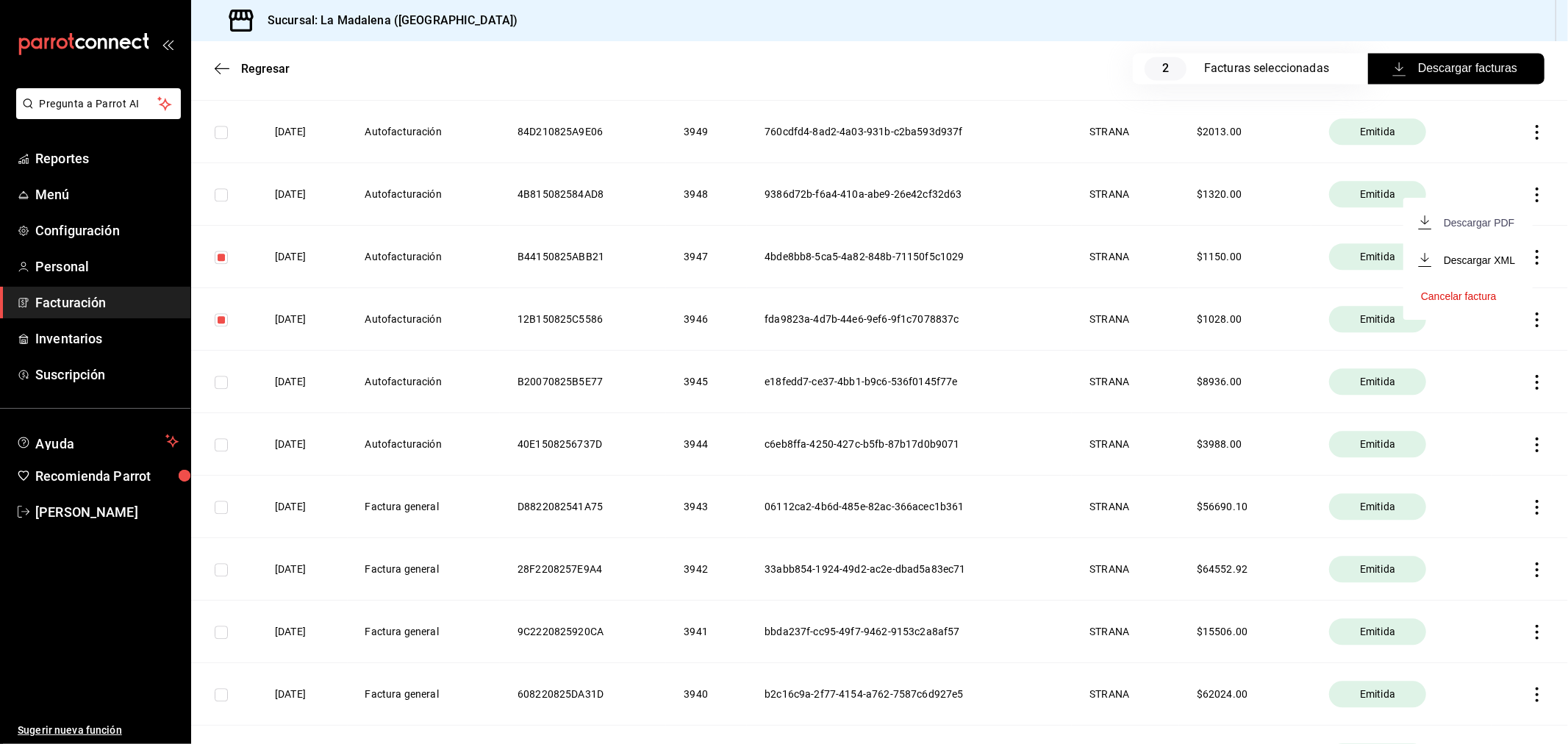
click at [1479, 225] on div "Descargar PDF" at bounding box center [1478, 222] width 70 height 12
click at [1529, 191] on icon "button" at bounding box center [1536, 194] width 15 height 15
click at [1482, 157] on div "Descargar PDF" at bounding box center [1478, 160] width 70 height 12
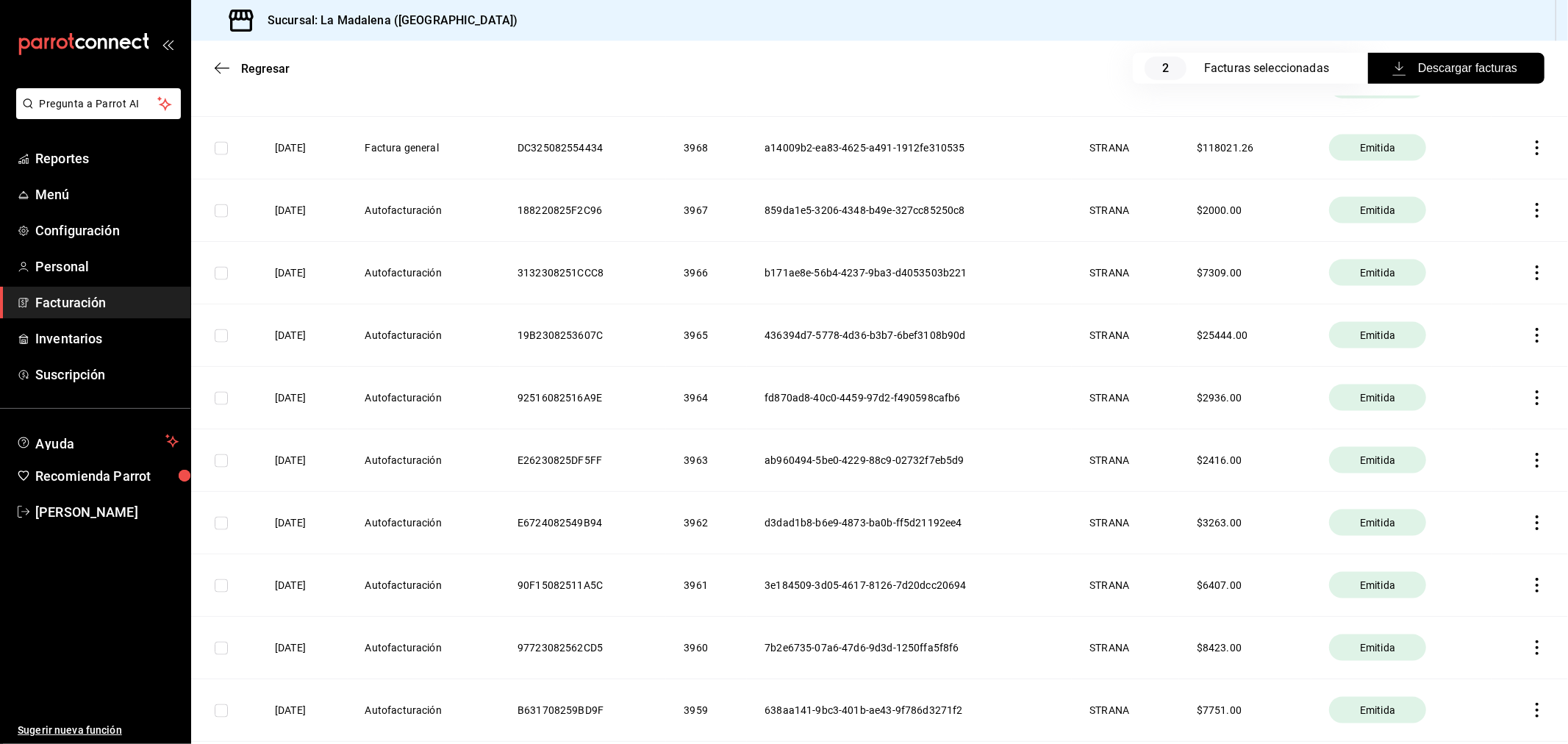
scroll to position [1649, 0]
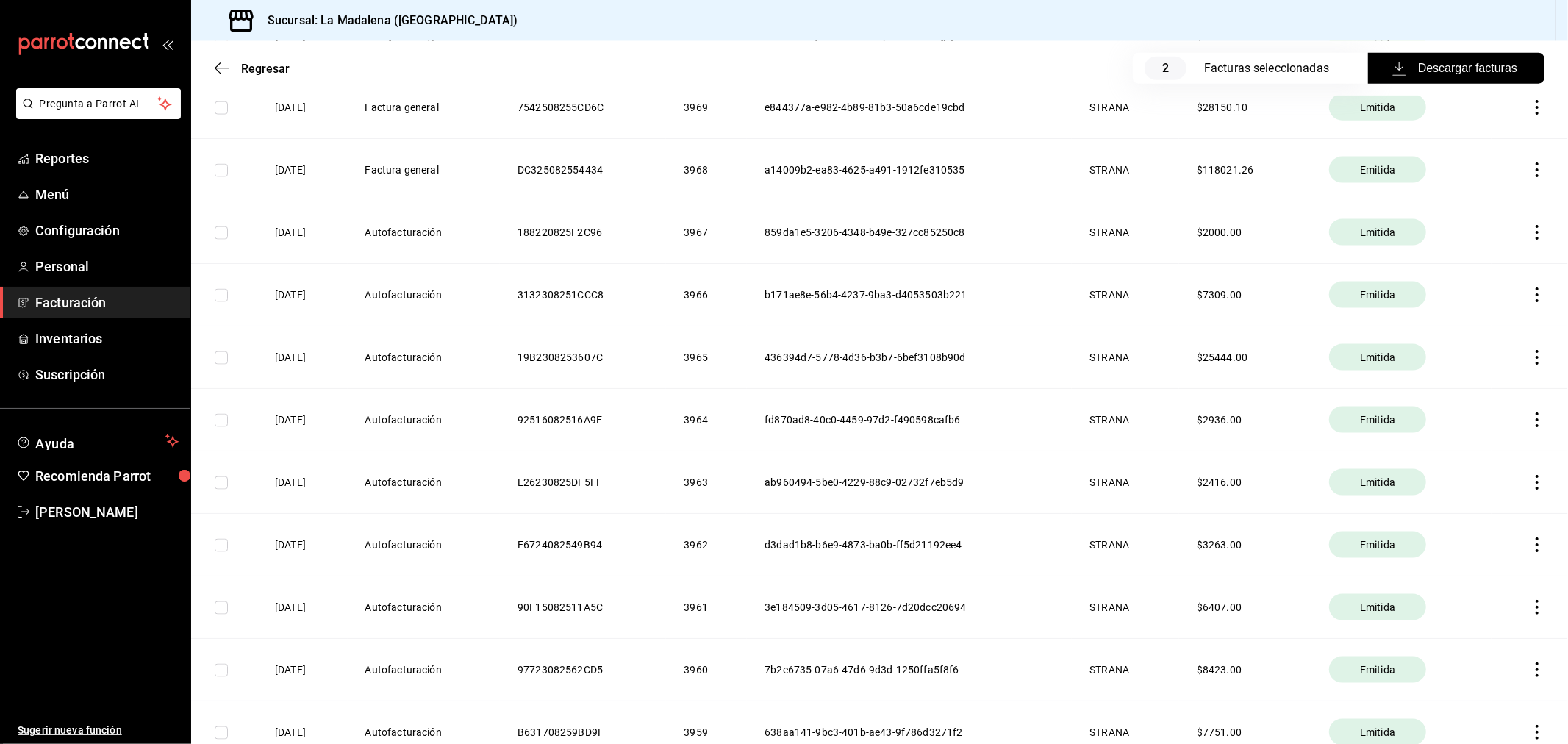
click at [1536, 233] on icon "button" at bounding box center [1537, 232] width 3 height 15
click at [1475, 206] on li "Descargar PDF" at bounding box center [1468, 197] width 130 height 38
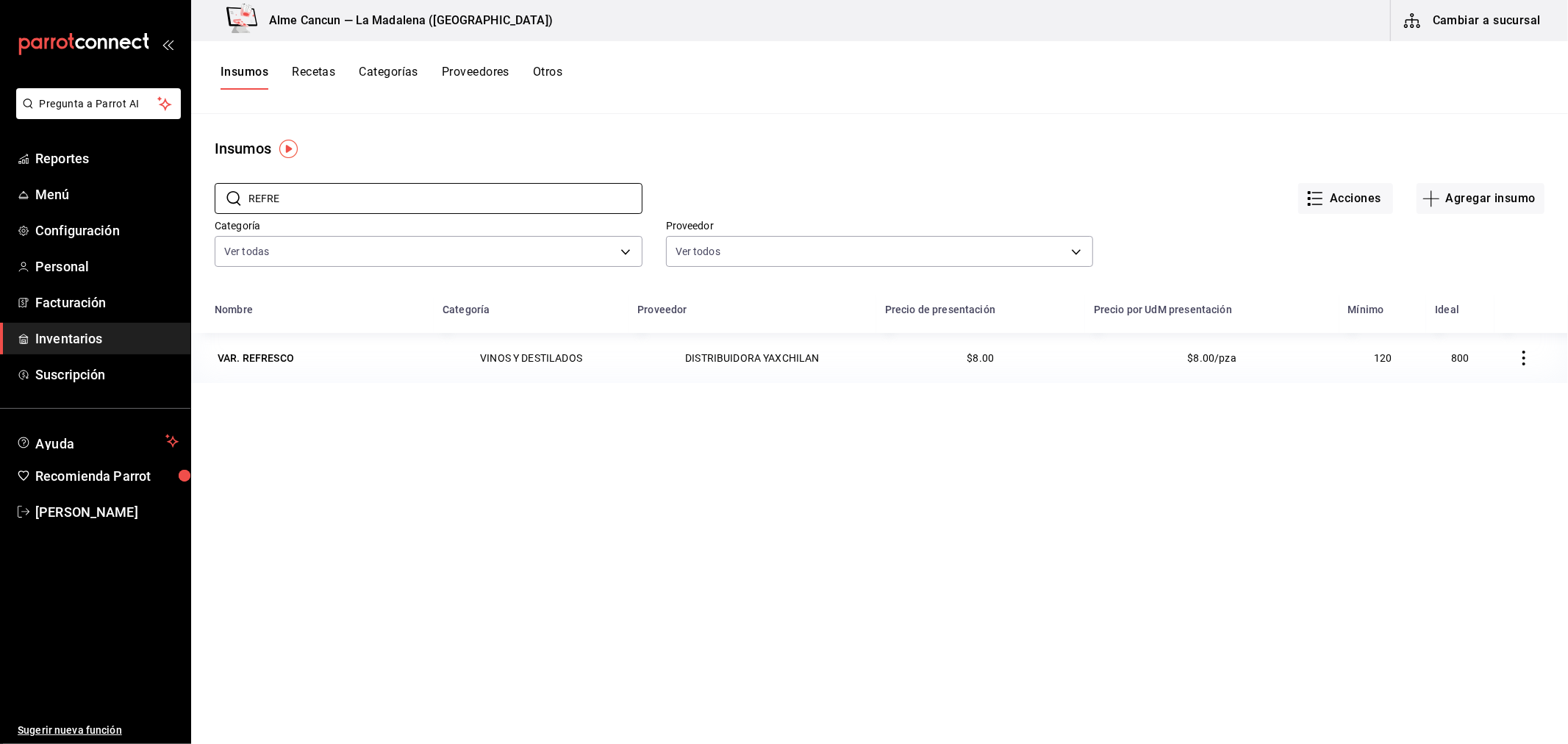
drag, startPoint x: 287, startPoint y: 192, endPoint x: 195, endPoint y: 203, distance: 92.7
click at [196, 204] on div "​ REFRE ​ Acciones Agregar insumo Categoría Ver todas be0ce7a6-2660-4f84-b744-8…" at bounding box center [879, 227] width 1377 height 135
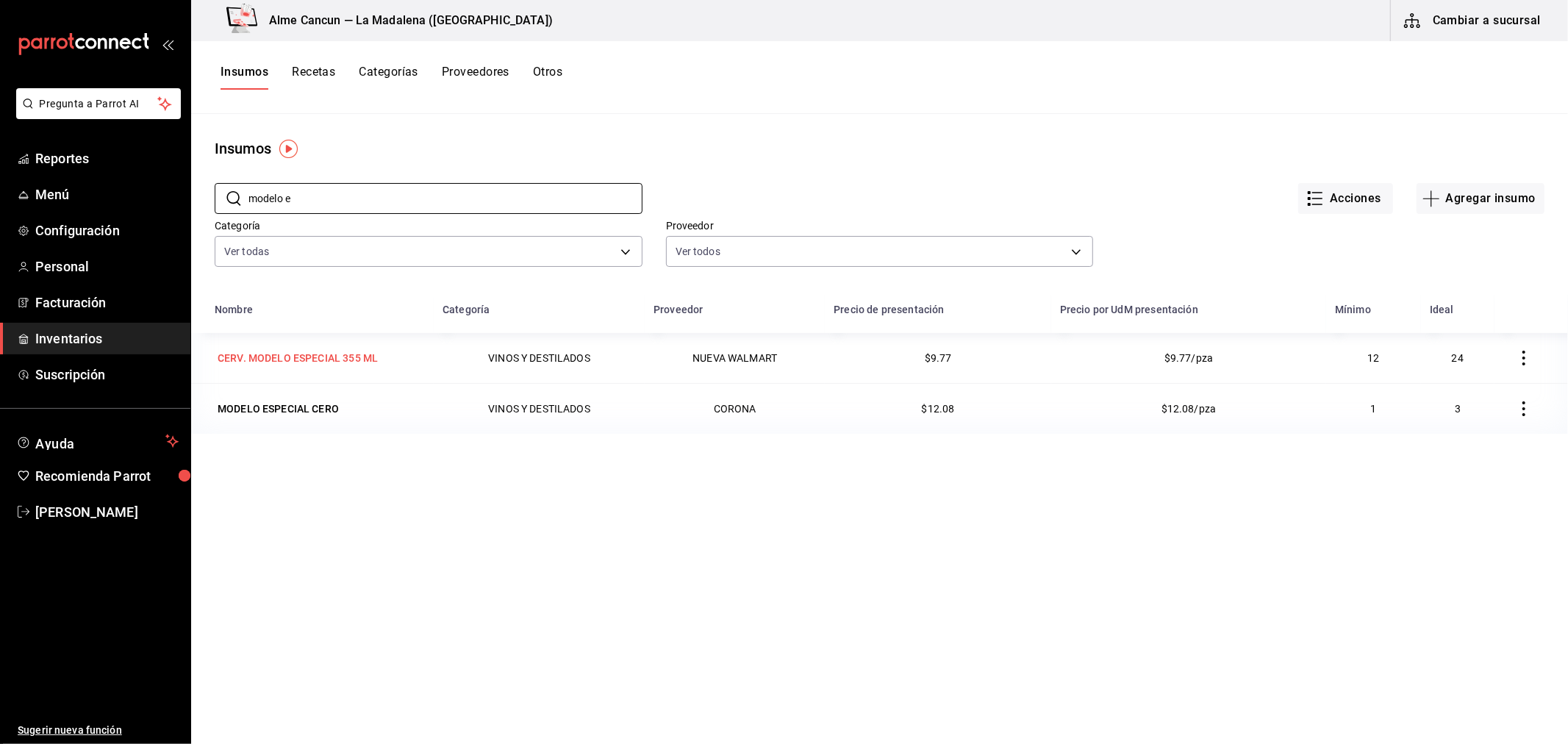
type input "modelo e"
click at [259, 360] on div "CERV. MODELO ESPECIAL 355 ML" at bounding box center [298, 357] width 161 height 15
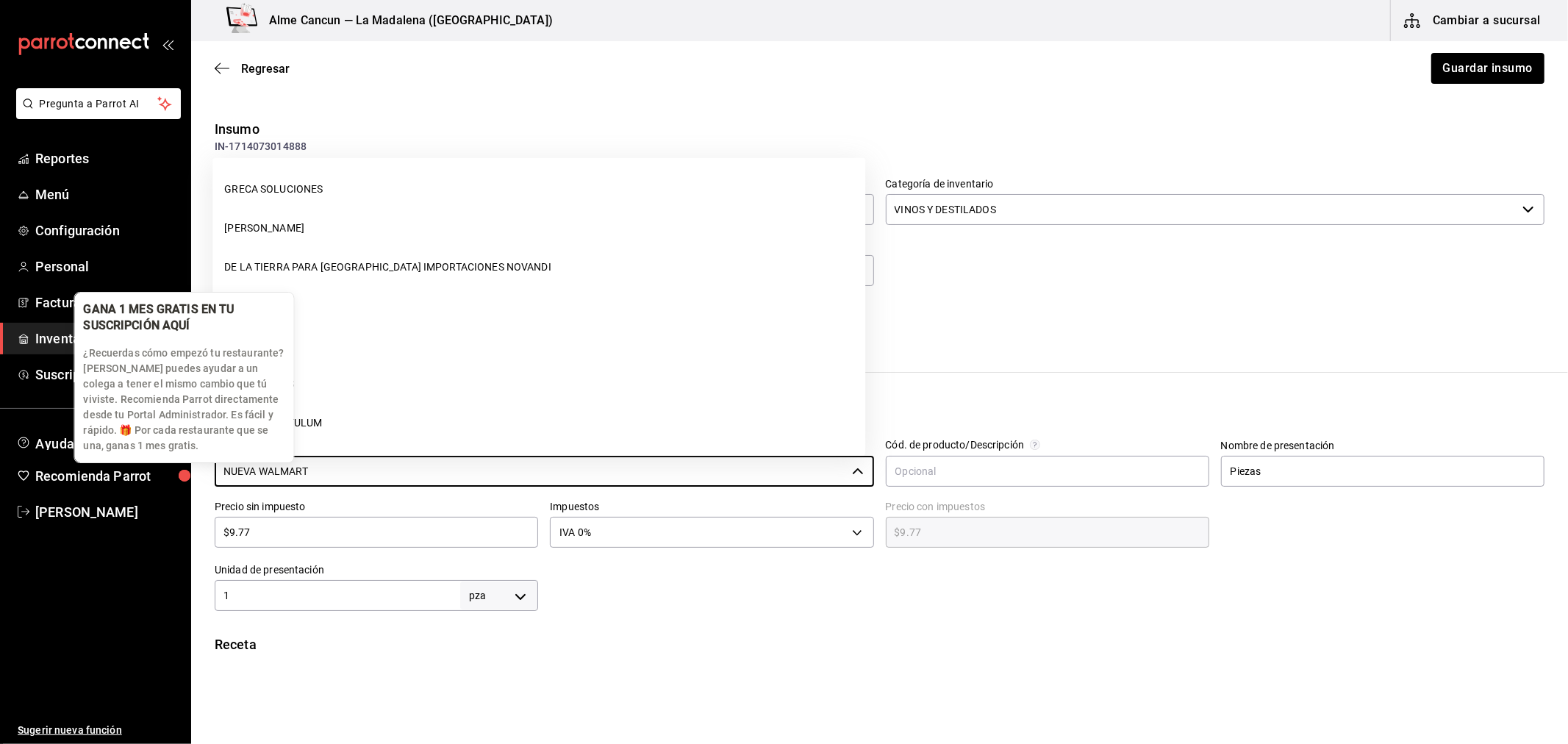
drag, startPoint x: 326, startPoint y: 478, endPoint x: 92, endPoint y: 447, distance: 236.0
click at [103, 453] on body "Pregunta a Parrot AI Reportes Menú Configuración Personal Facturación Inventari…" at bounding box center [784, 330] width 1568 height 661
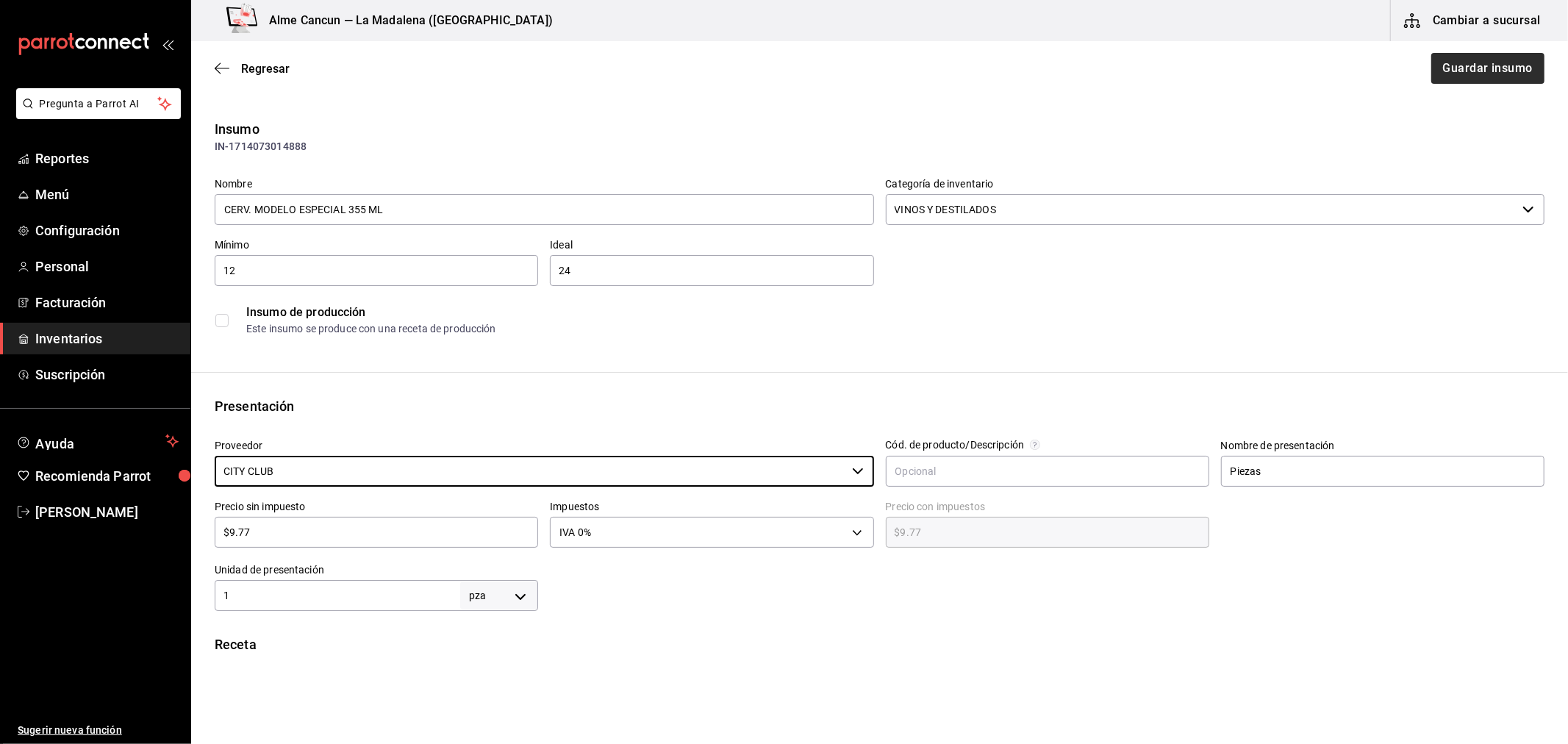
type input "CITY CLUB"
click at [1466, 69] on button "Guardar insumo" at bounding box center [1487, 69] width 115 height 31
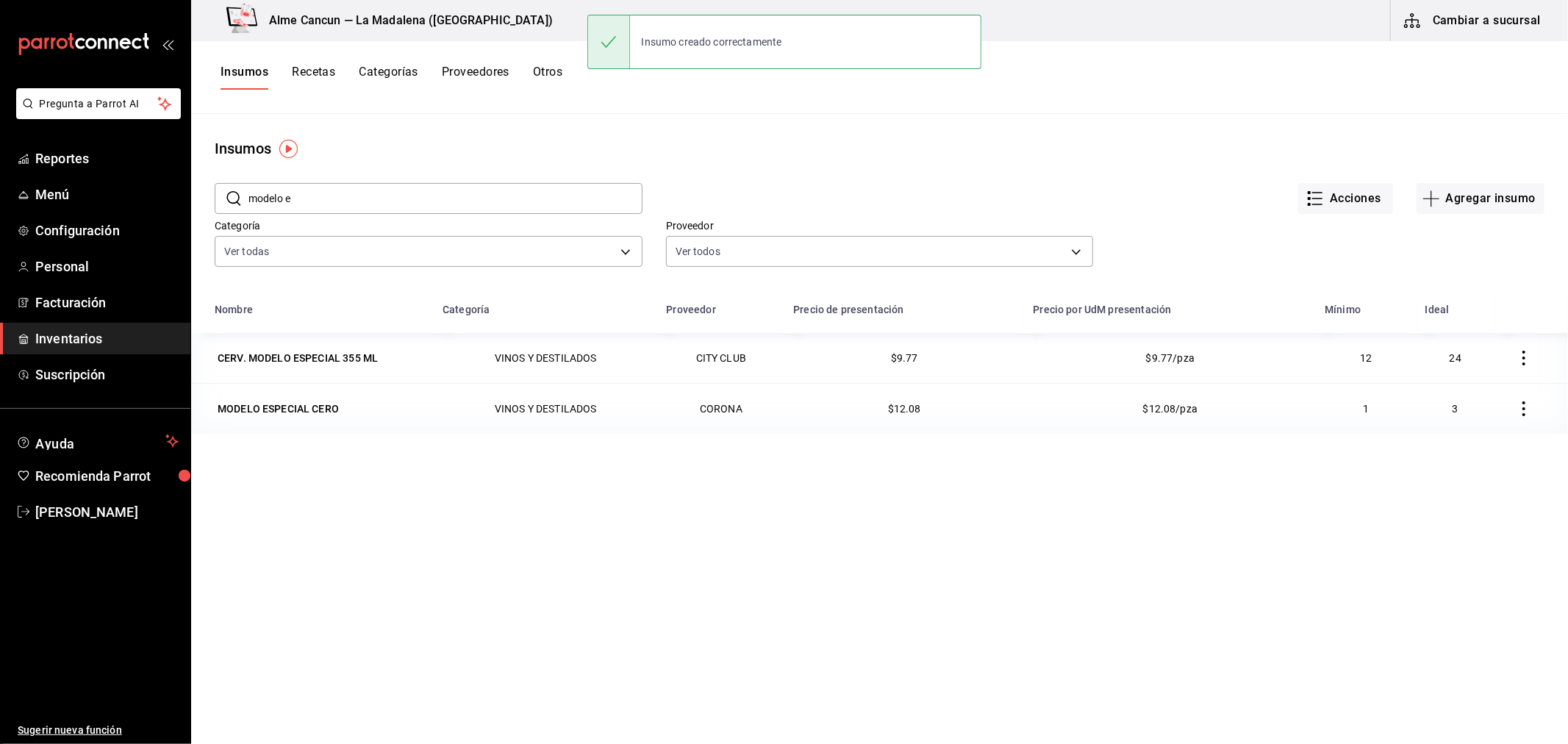
drag, startPoint x: 325, startPoint y: 197, endPoint x: 263, endPoint y: 194, distance: 62.1
click at [263, 194] on input "modelo e" at bounding box center [445, 198] width 394 height 29
type input "m"
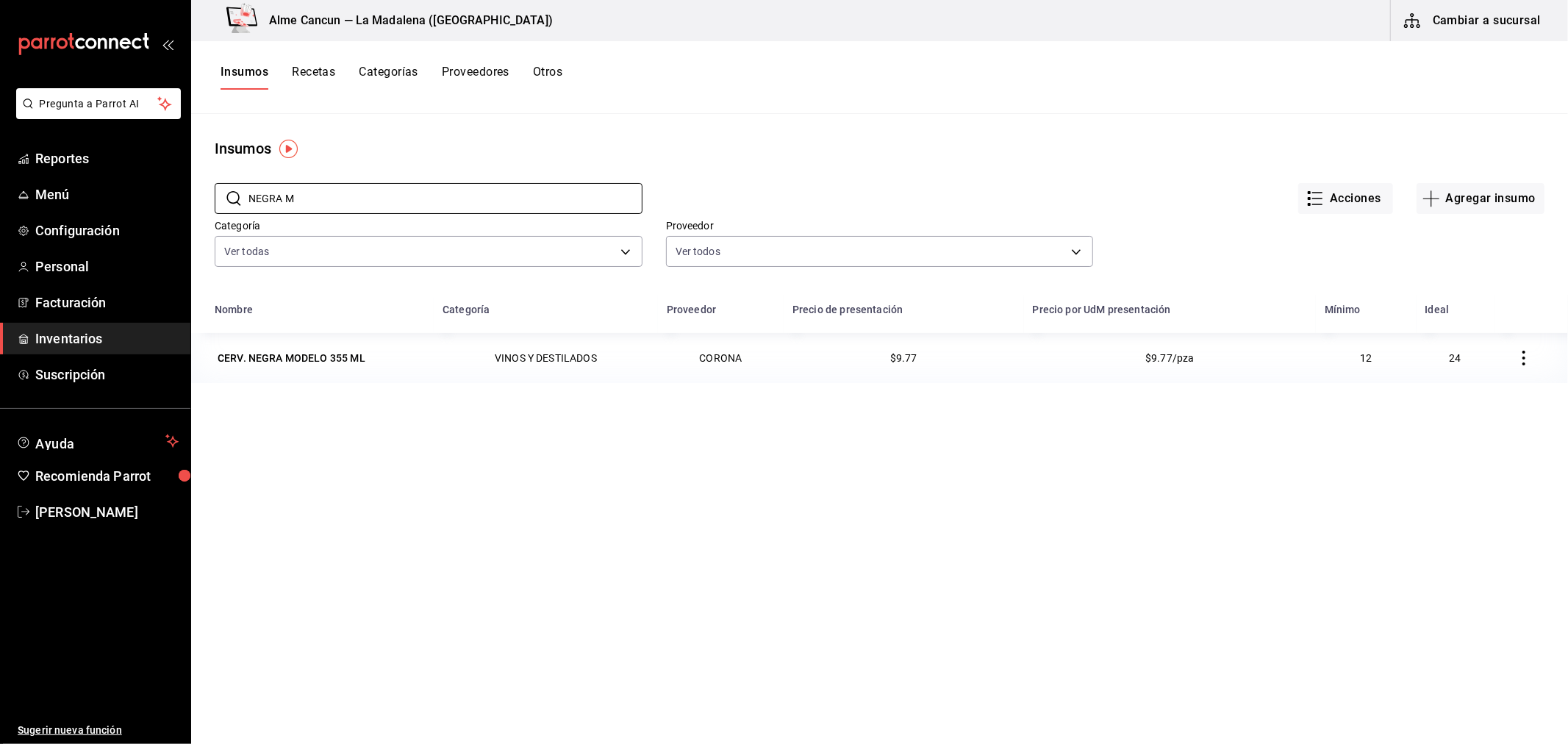
type input "NEGRA M"
click at [327, 386] on div "Nombre Categoría Proveedor Precio de presentación Precio por UdM presentación M…" at bounding box center [879, 604] width 1377 height 619
click at [317, 372] on td "CERV. NEGRA MODELO 355 ML" at bounding box center [313, 357] width 242 height 50
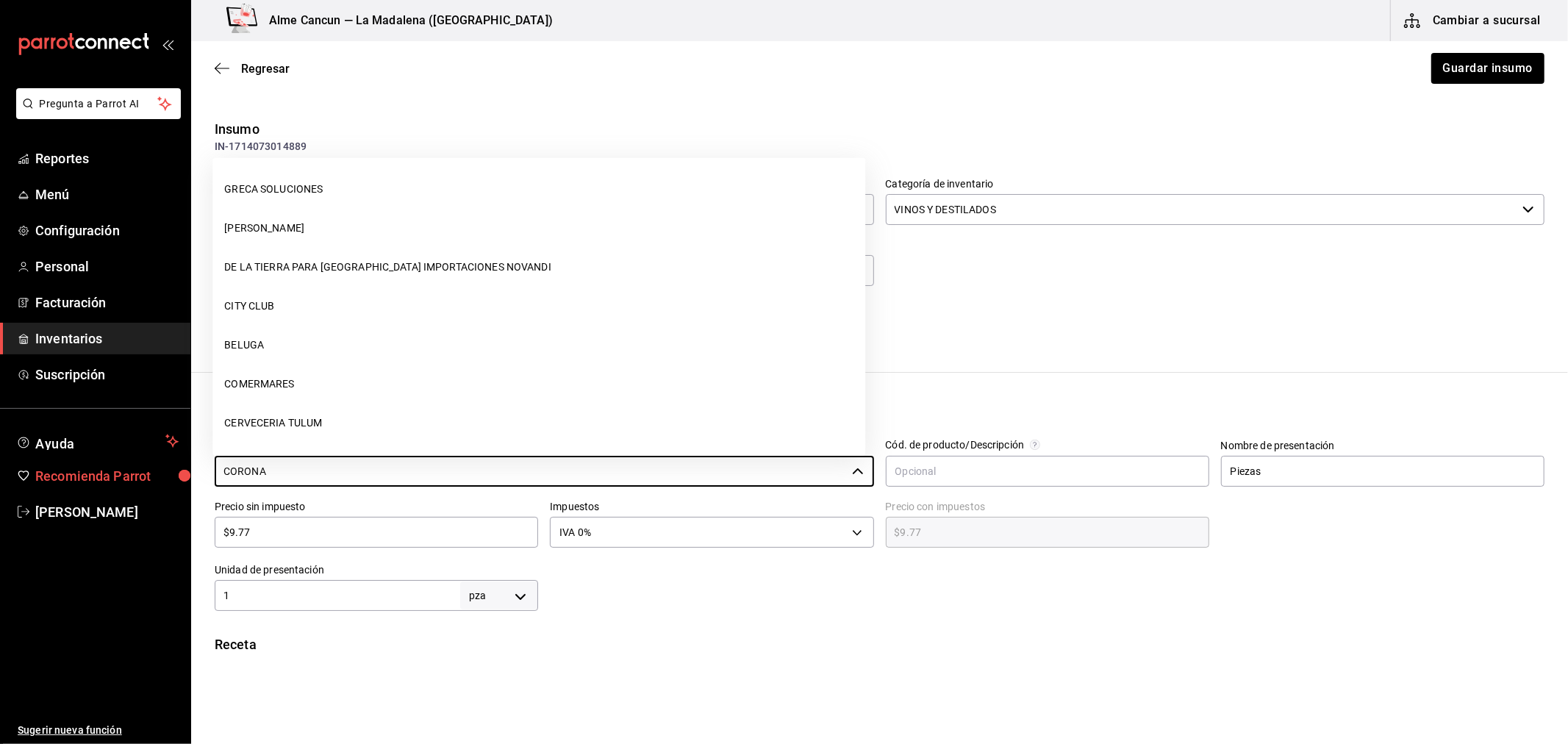
drag, startPoint x: 350, startPoint y: 475, endPoint x: 171, endPoint y: 461, distance: 179.5
click at [171, 461] on div "Pregunta a Parrot AI Reportes Menú Configuración Personal Facturación Inventari…" at bounding box center [784, 330] width 1568 height 661
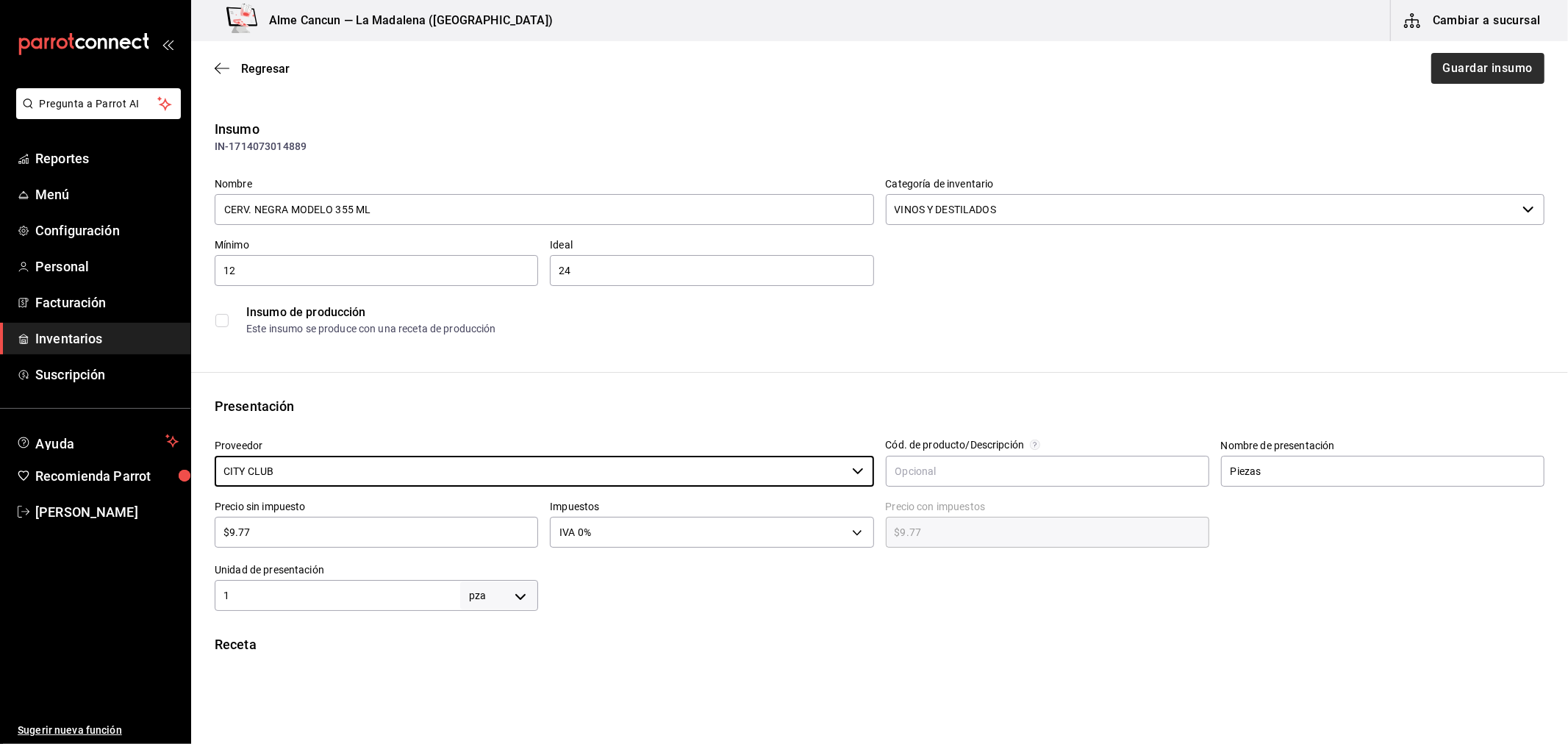
type input "CITY CLUB"
click at [1441, 78] on button "Guardar insumo" at bounding box center [1487, 69] width 115 height 31
